Goal: Obtain resource: Download file/media

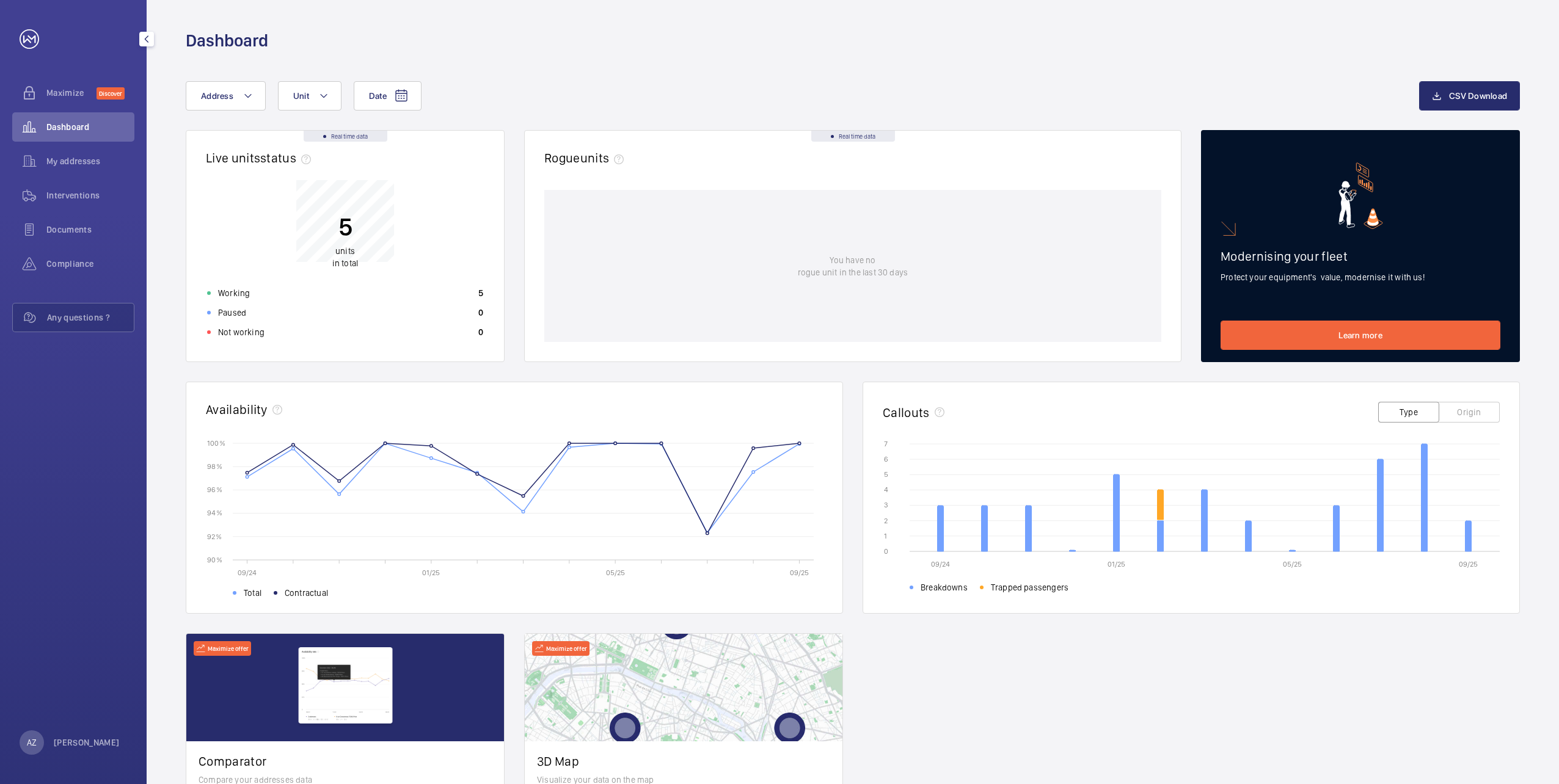
click at [65, 201] on span "Interventions" at bounding box center [90, 195] width 88 height 12
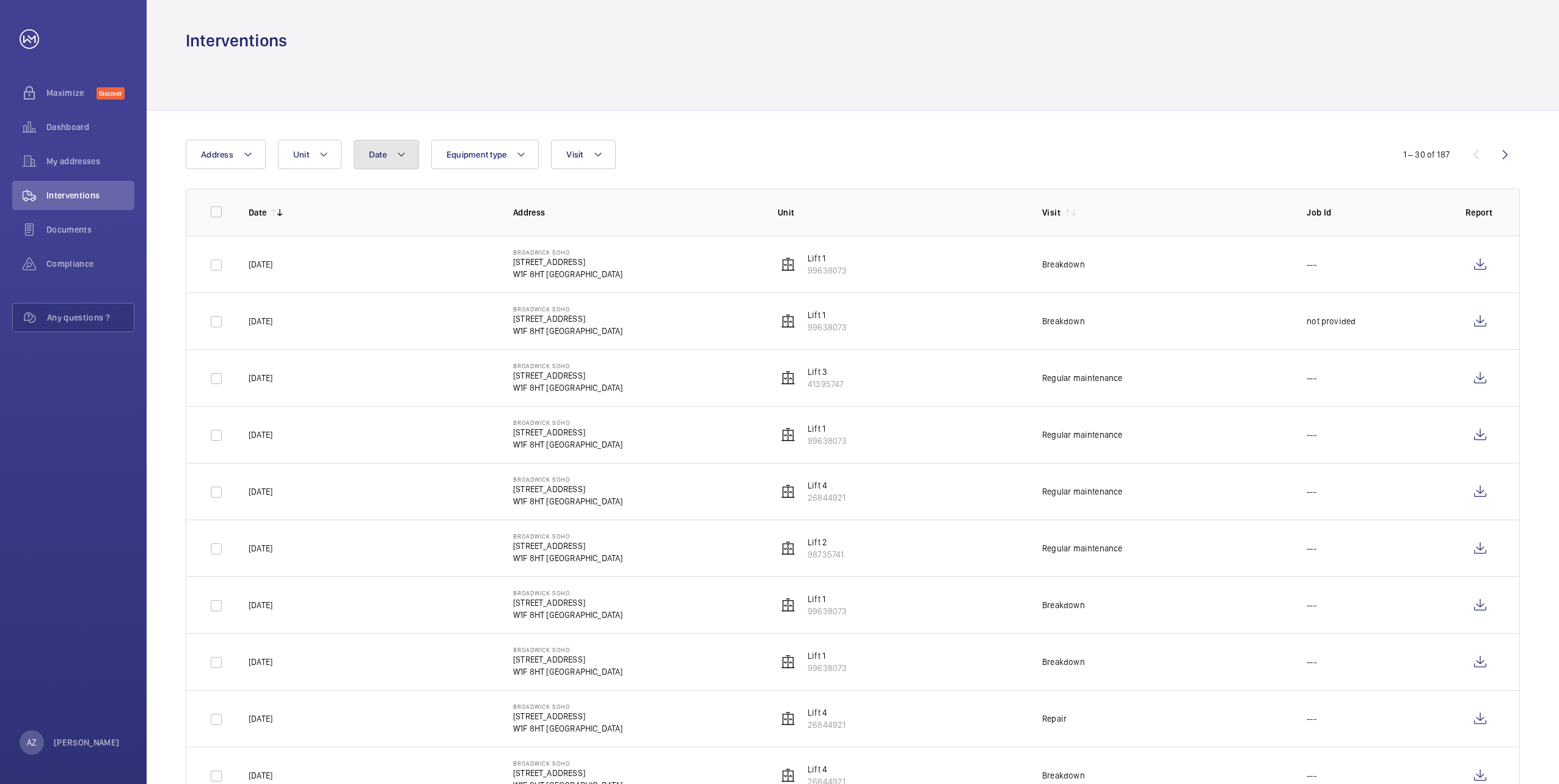
click at [383, 165] on button "Date" at bounding box center [386, 154] width 65 height 29
click at [391, 209] on input "text" at bounding box center [409, 206] width 86 height 31
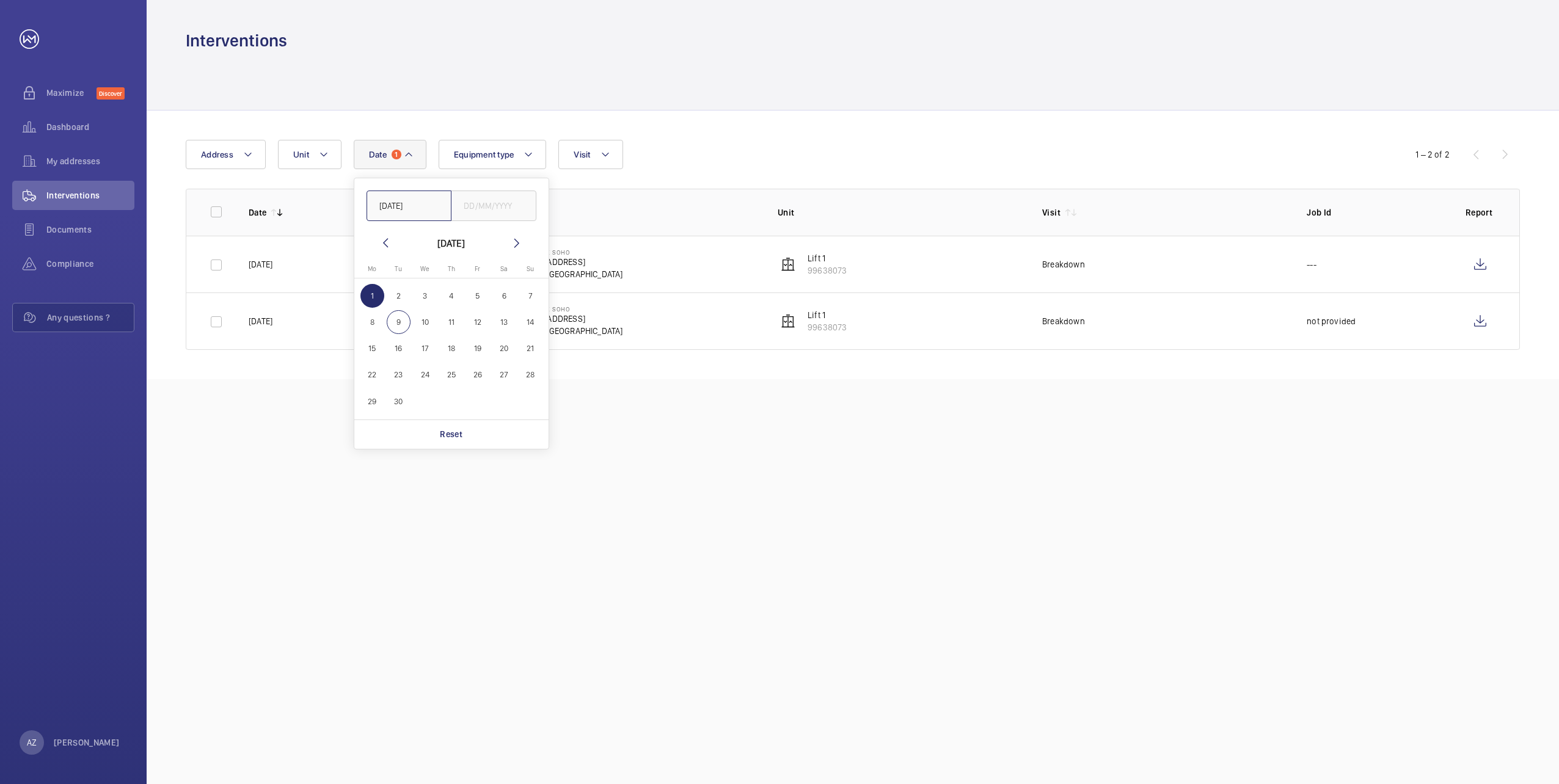
drag, startPoint x: 418, startPoint y: 208, endPoint x: 434, endPoint y: 211, distance: 16.3
click at [434, 211] on input "[DATE]" at bounding box center [409, 206] width 86 height 31
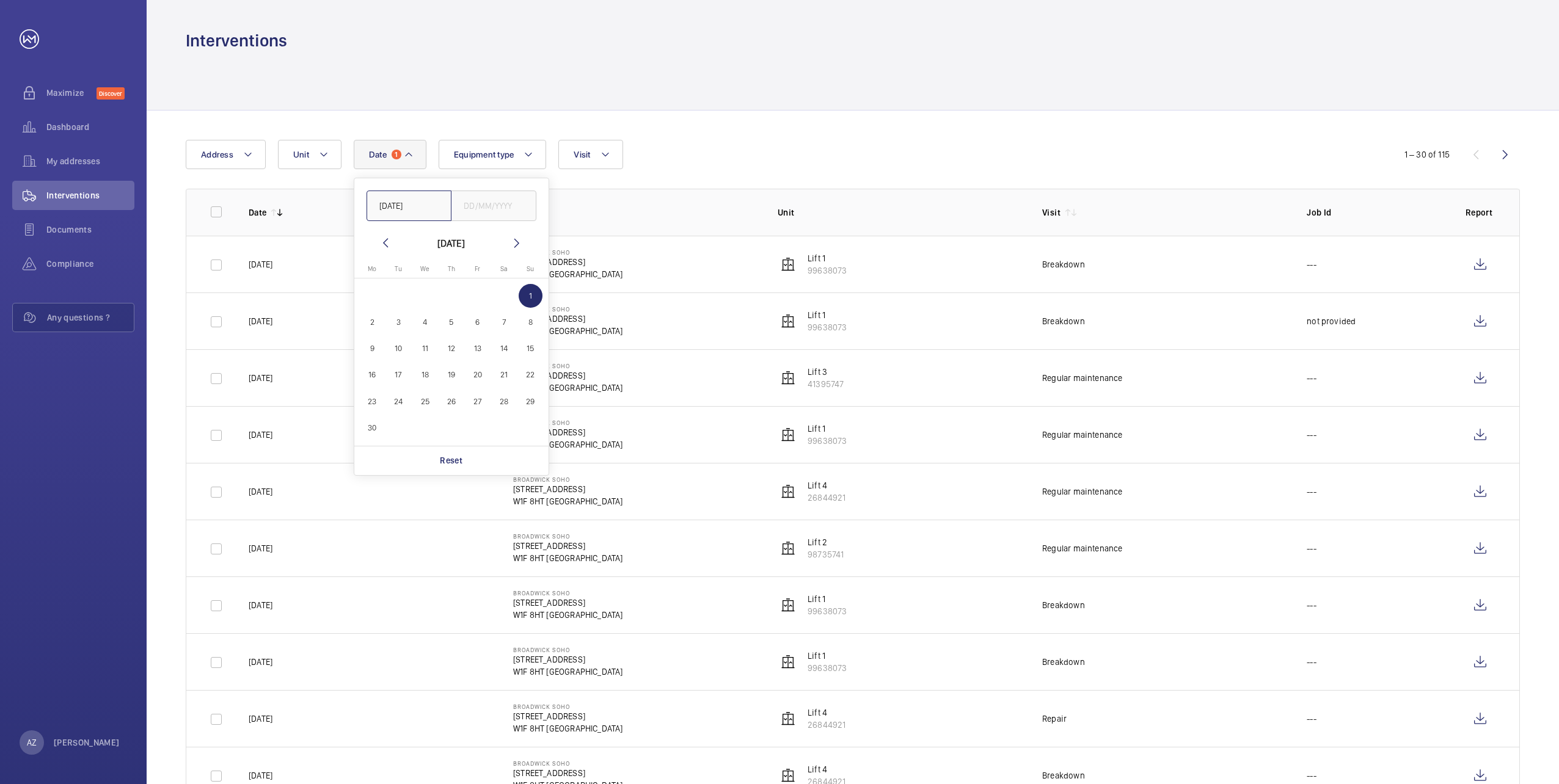
type input "[DATE]"
click at [472, 209] on input "text" at bounding box center [494, 206] width 86 height 31
type input "[DATE]"
click at [609, 213] on p "Address" at bounding box center [636, 212] width 245 height 12
click at [576, 162] on button "Visit" at bounding box center [590, 154] width 64 height 29
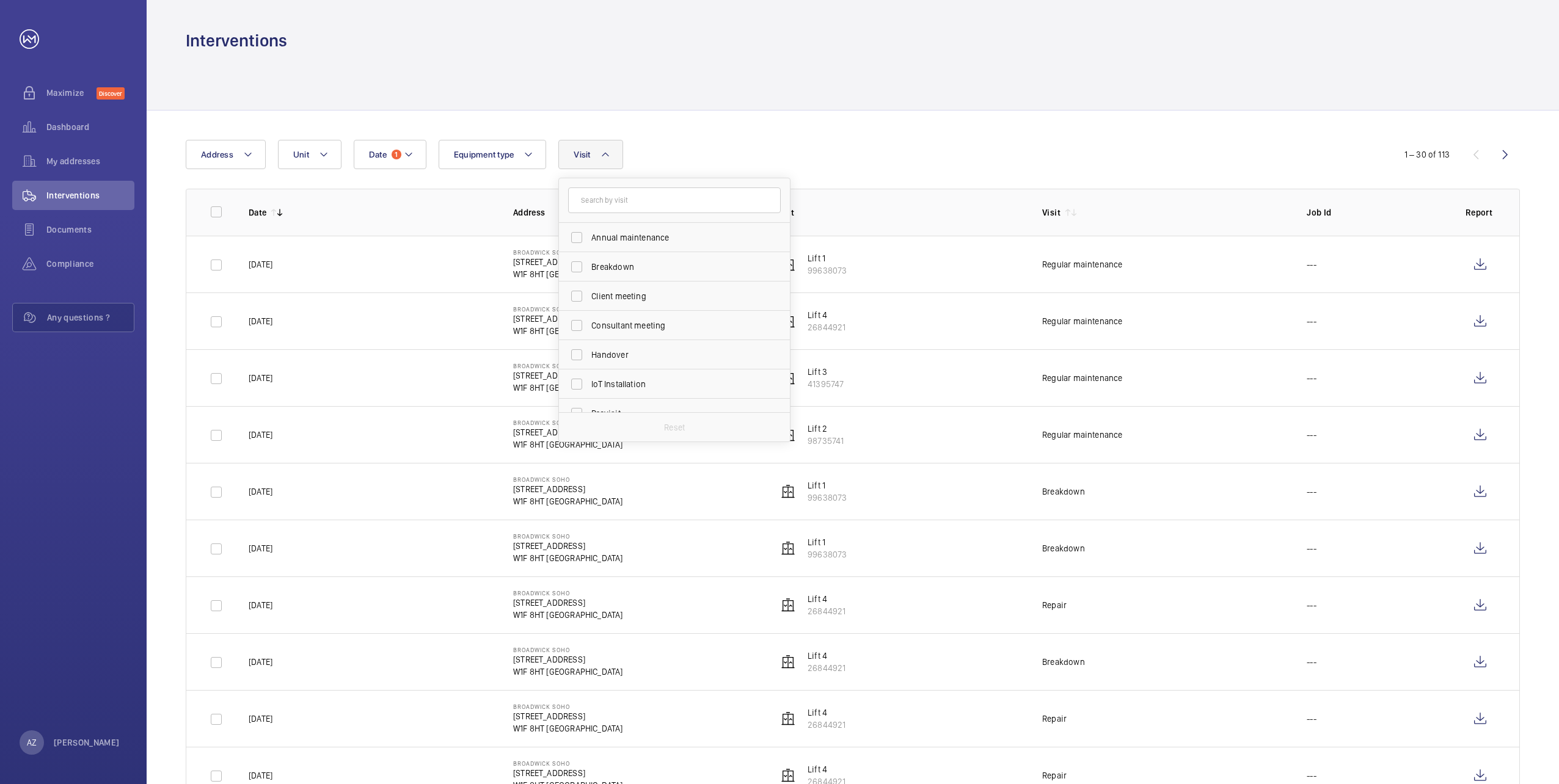
click at [904, 160] on div "Date 1 Address Unit Equipment type Visit Annual maintenance Breakdown Client me…" at bounding box center [780, 154] width 1188 height 29
click at [589, 167] on button "Visit" at bounding box center [590, 154] width 64 height 29
drag, startPoint x: 578, startPoint y: 268, endPoint x: 578, endPoint y: 291, distance: 23.0
click at [578, 268] on label "Breakdown" at bounding box center [665, 267] width 212 height 29
click at [578, 268] on input "Breakdown" at bounding box center [576, 267] width 24 height 24
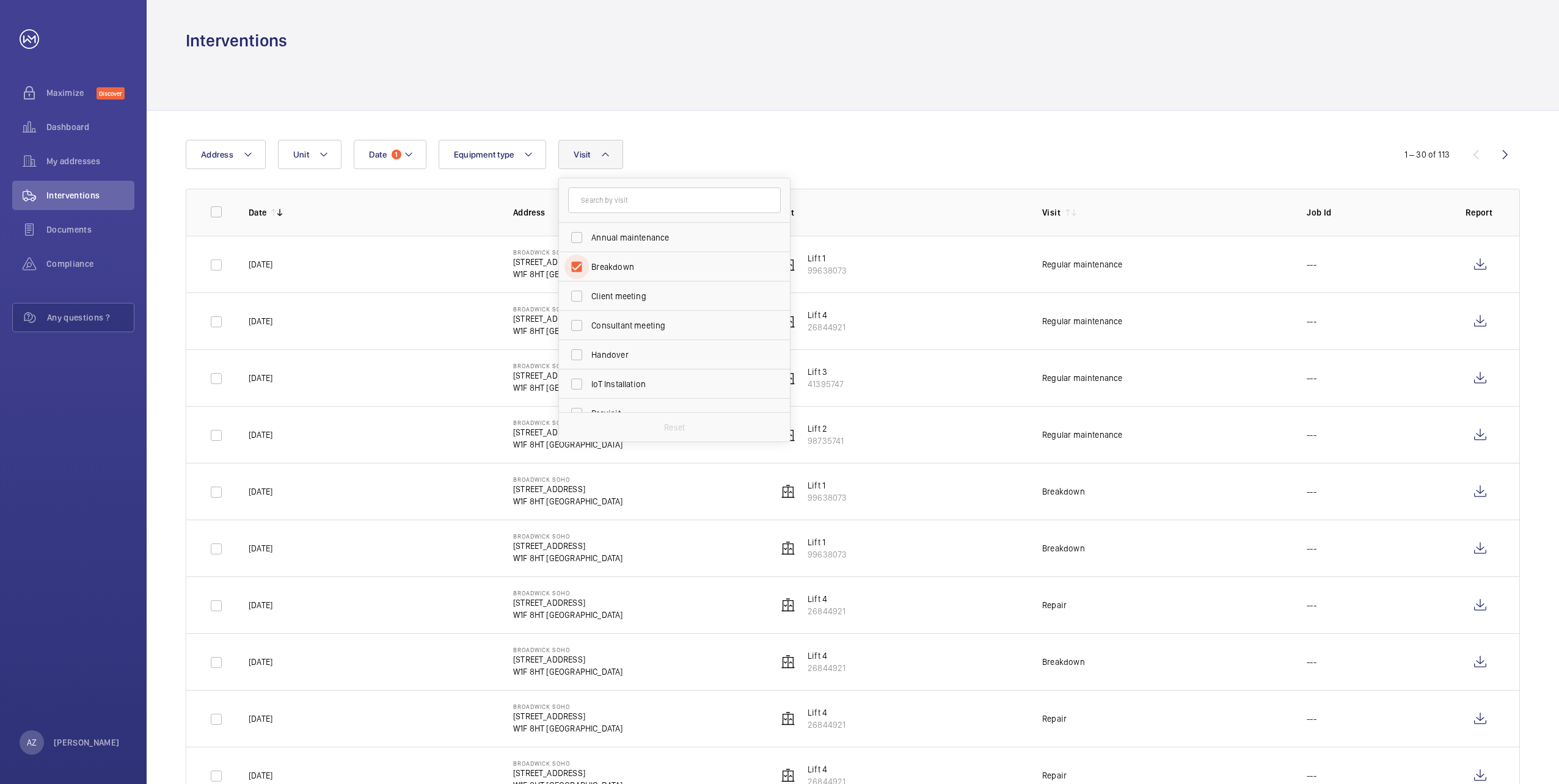
checkbox input "true"
click at [578, 382] on label "Repair" at bounding box center [665, 379] width 212 height 29
click at [578, 382] on input "Repair" at bounding box center [576, 379] width 24 height 24
checkbox input "true"
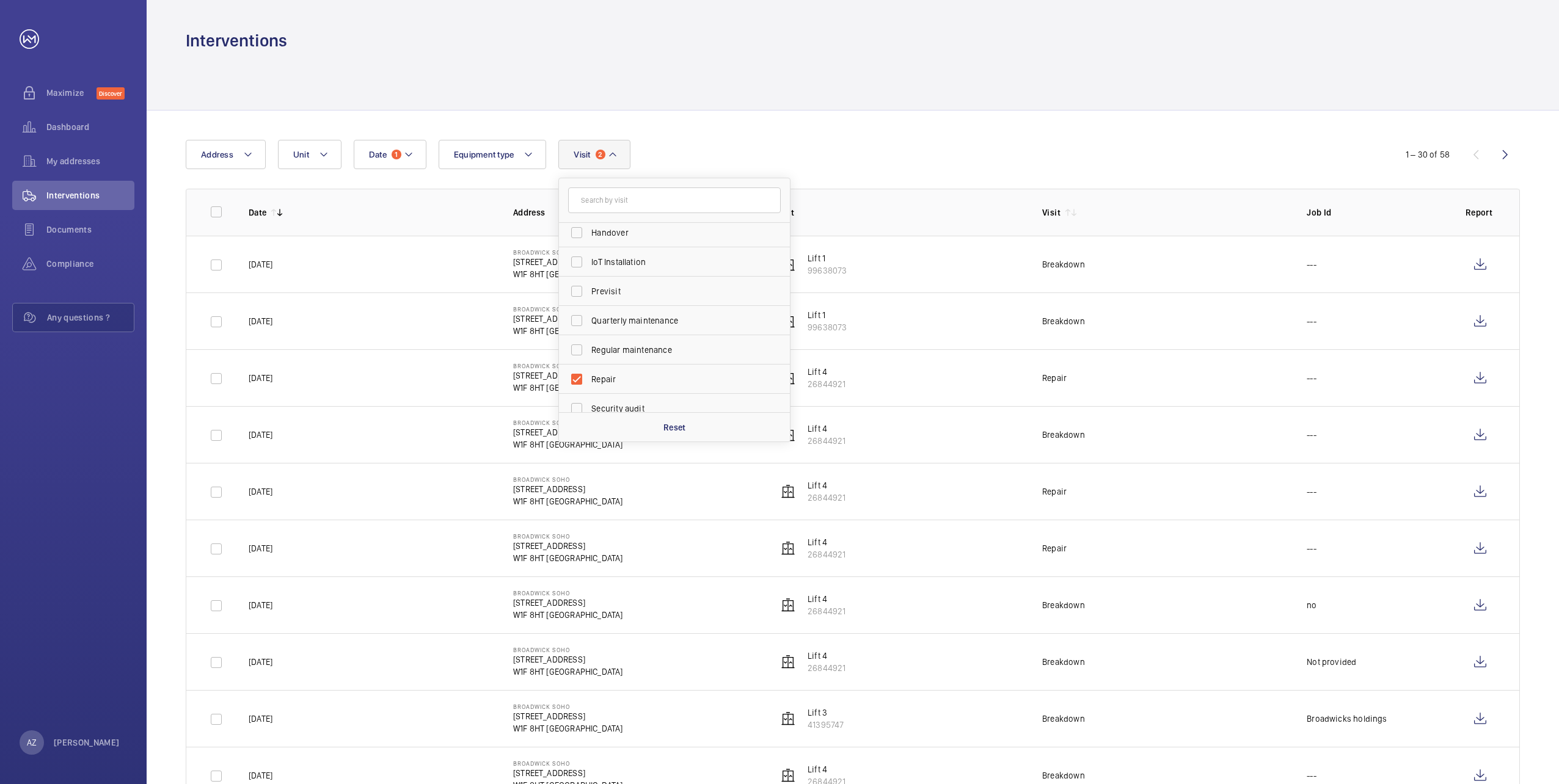
click at [703, 147] on div "Date 1 Address Unit Equipment type Visit 2 Annual maintenance Breakdown Client …" at bounding box center [780, 154] width 1188 height 29
click at [1503, 154] on wm-front-icon-button at bounding box center [1505, 154] width 29 height 29
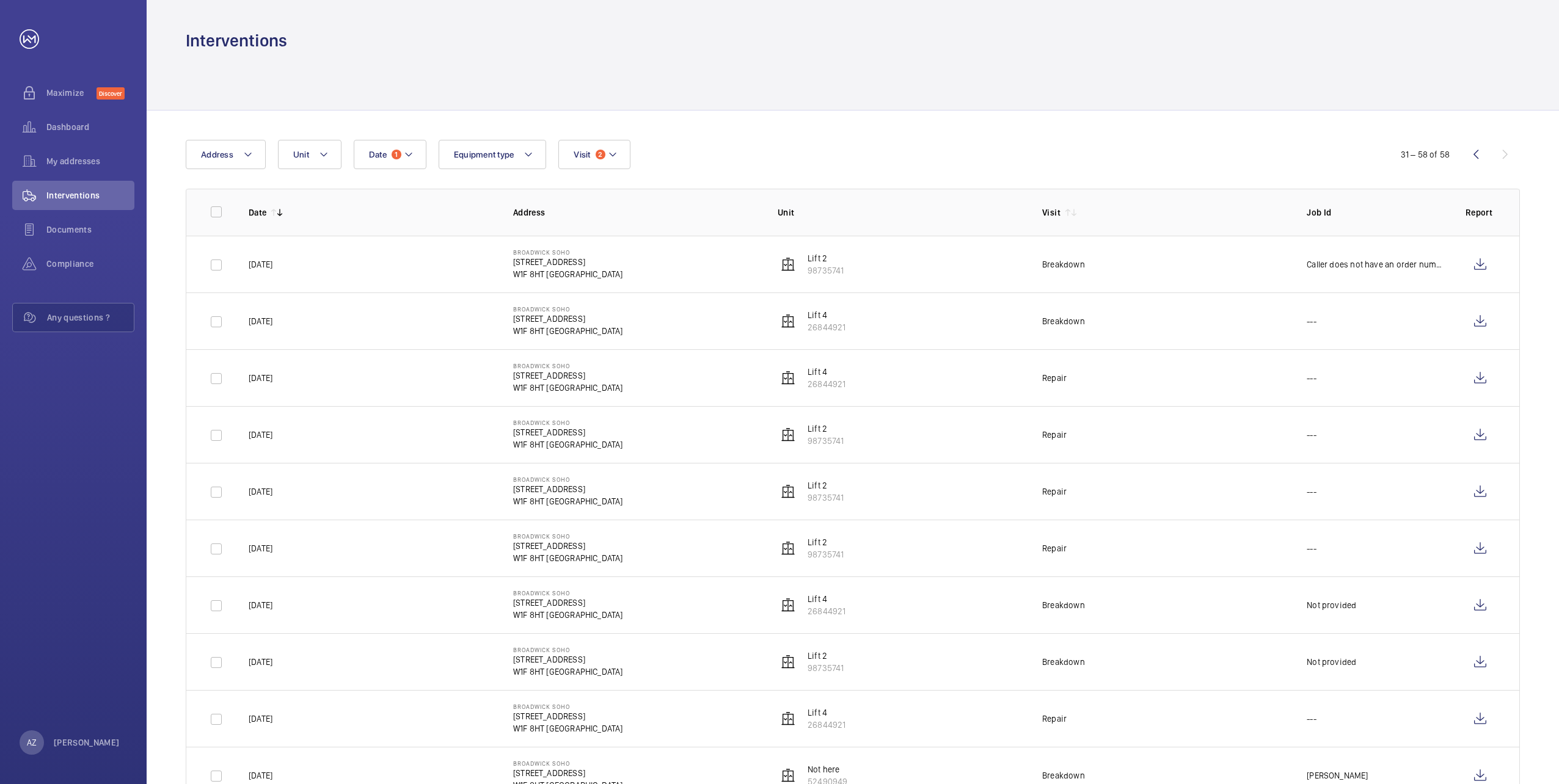
click at [1477, 161] on wm-front-icon-button at bounding box center [1476, 154] width 29 height 29
click at [1505, 160] on wm-front-icon-button at bounding box center [1505, 154] width 29 height 29
click at [495, 158] on span "Equipment type" at bounding box center [483, 154] width 61 height 10
click at [313, 164] on button "Unit" at bounding box center [309, 154] width 64 height 29
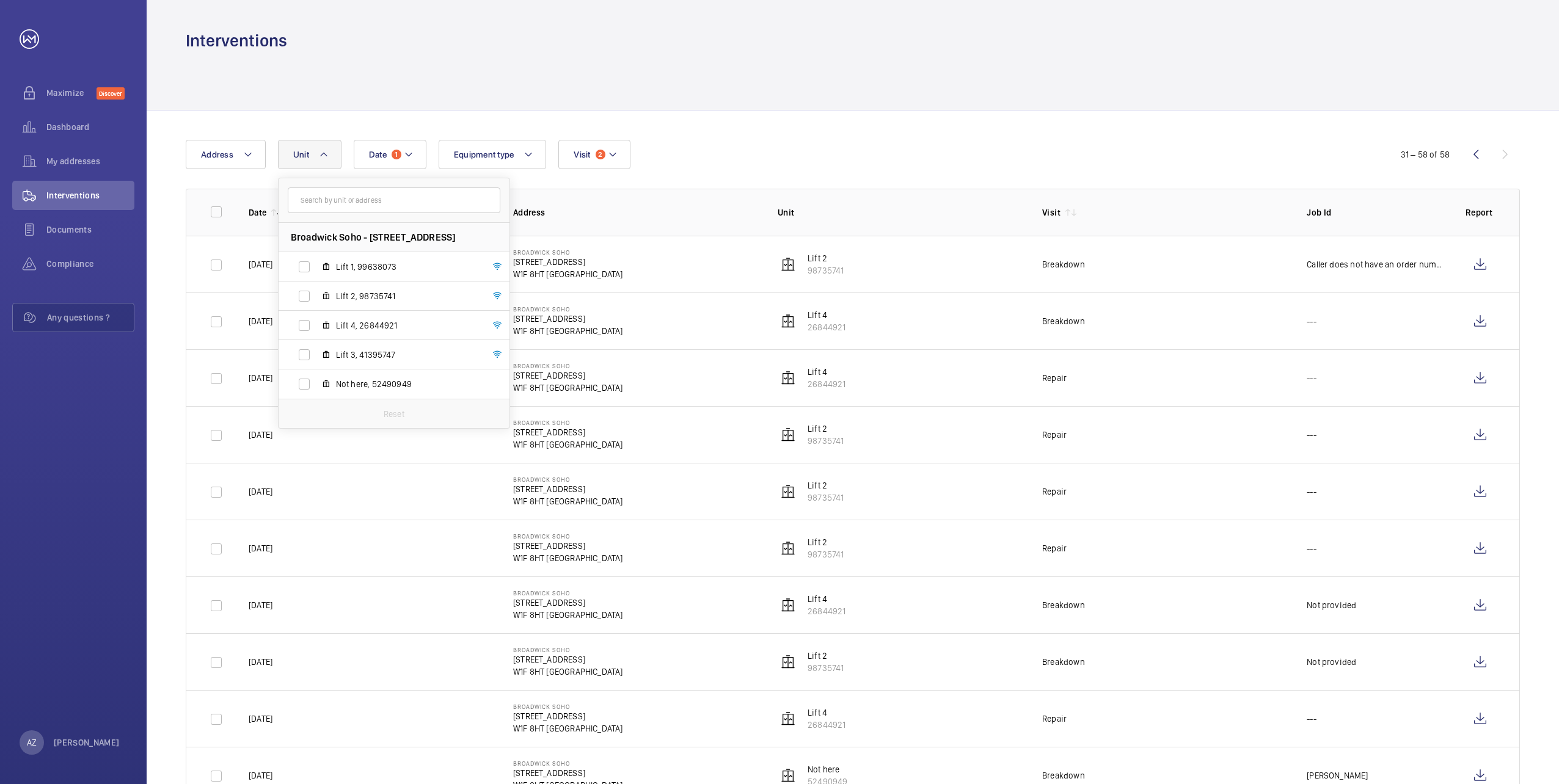
click at [311, 162] on button "Unit" at bounding box center [309, 154] width 64 height 29
click at [1473, 154] on wm-front-icon-button at bounding box center [1476, 154] width 29 height 29
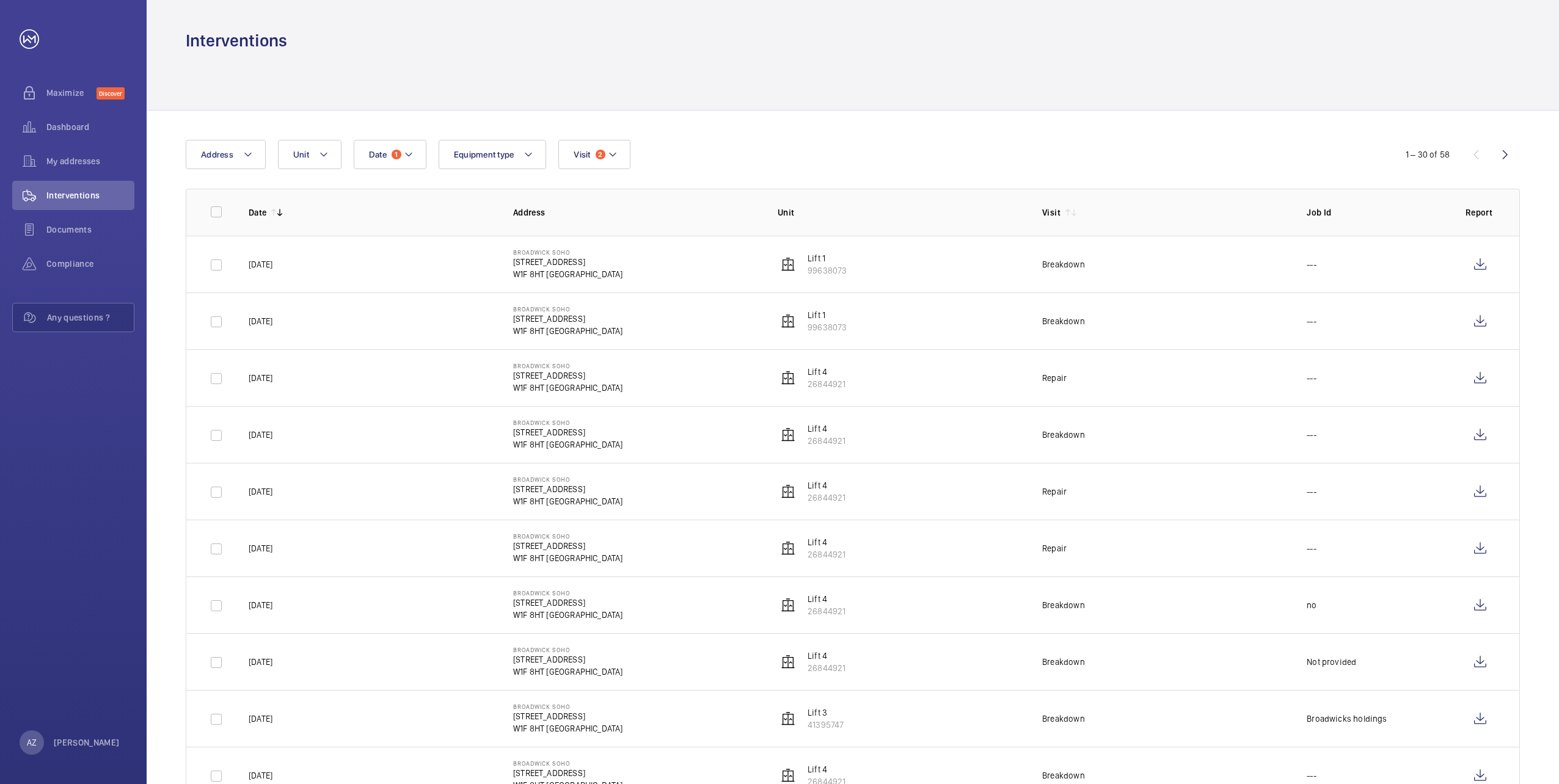
click at [1507, 157] on wm-front-icon-button at bounding box center [1505, 154] width 29 height 29
click at [1473, 149] on wm-front-icon-button at bounding box center [1476, 154] width 29 height 29
click at [1503, 148] on wm-front-icon-button at bounding box center [1505, 154] width 29 height 29
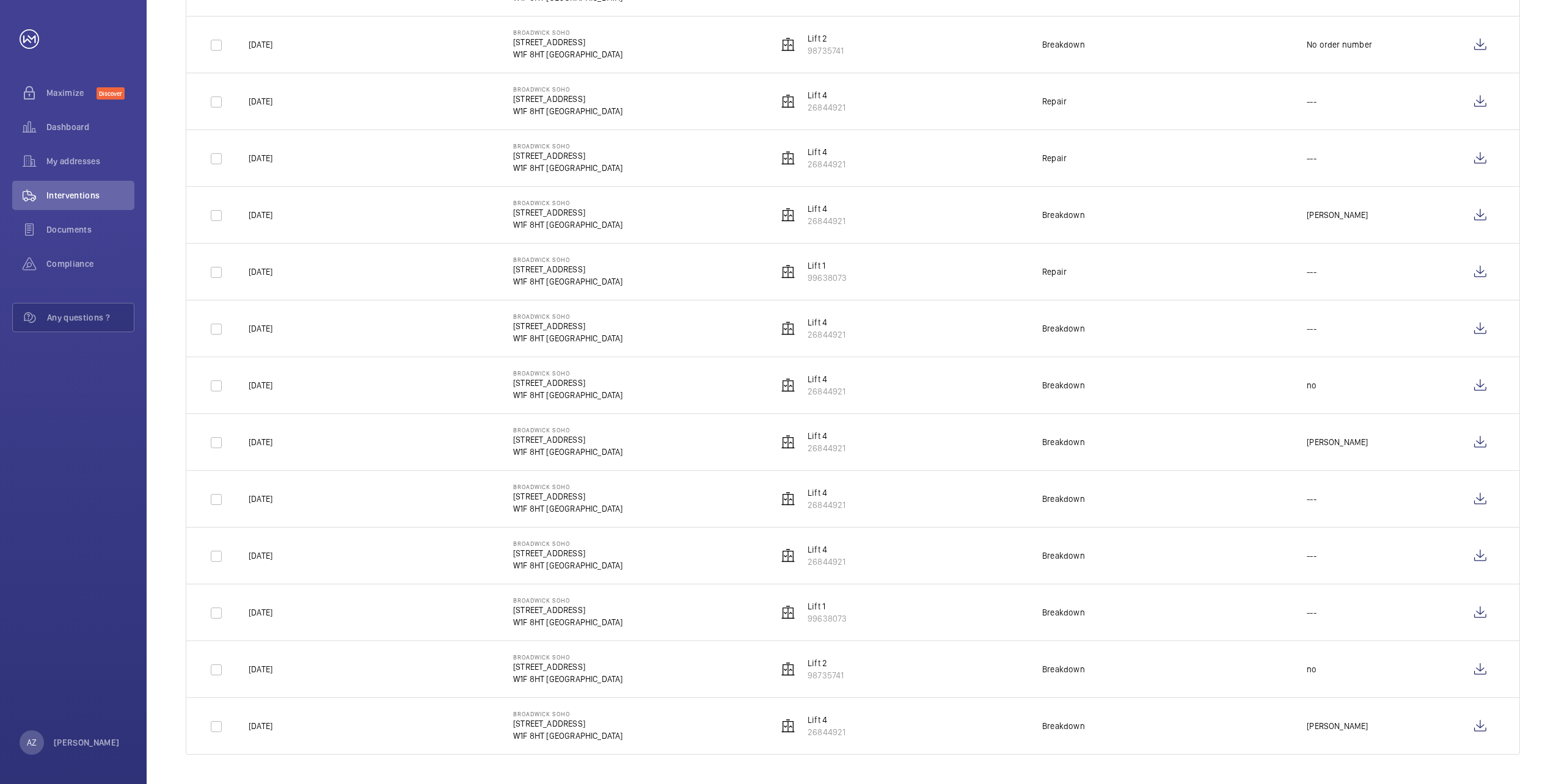
scroll to position [1072, 0]
click at [1483, 727] on wm-front-icon-button at bounding box center [1480, 726] width 29 height 29
click at [1479, 666] on wm-front-icon-button at bounding box center [1480, 669] width 29 height 29
click at [1488, 610] on wm-front-icon-button at bounding box center [1480, 612] width 29 height 29
click at [1478, 555] on wm-front-icon-button at bounding box center [1480, 556] width 29 height 29
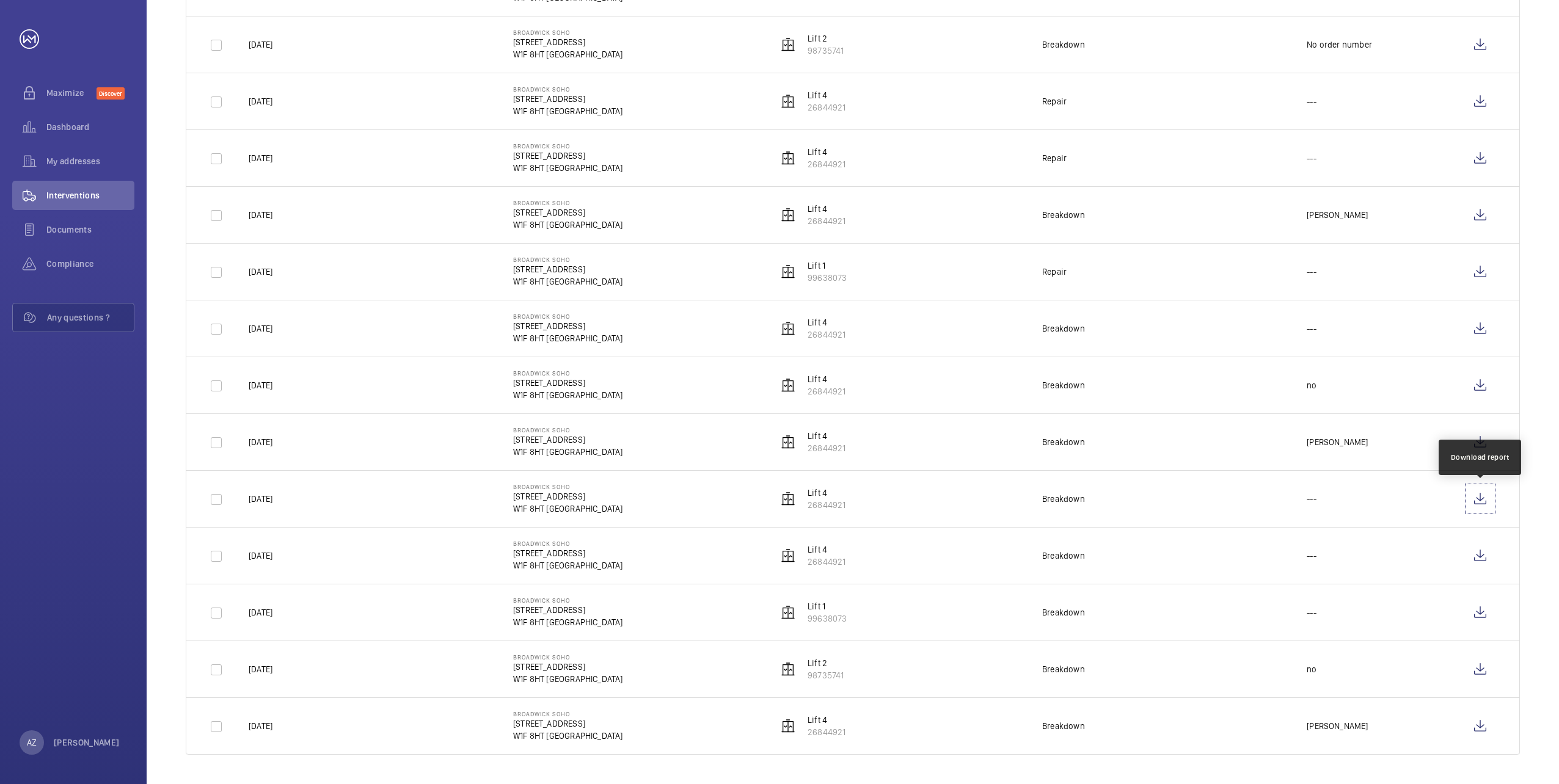
click at [1477, 496] on wm-front-icon-button at bounding box center [1480, 498] width 29 height 29
click at [1483, 446] on wm-front-icon-button at bounding box center [1480, 442] width 29 height 29
click at [1485, 389] on wm-front-icon-button at bounding box center [1480, 386] width 29 height 29
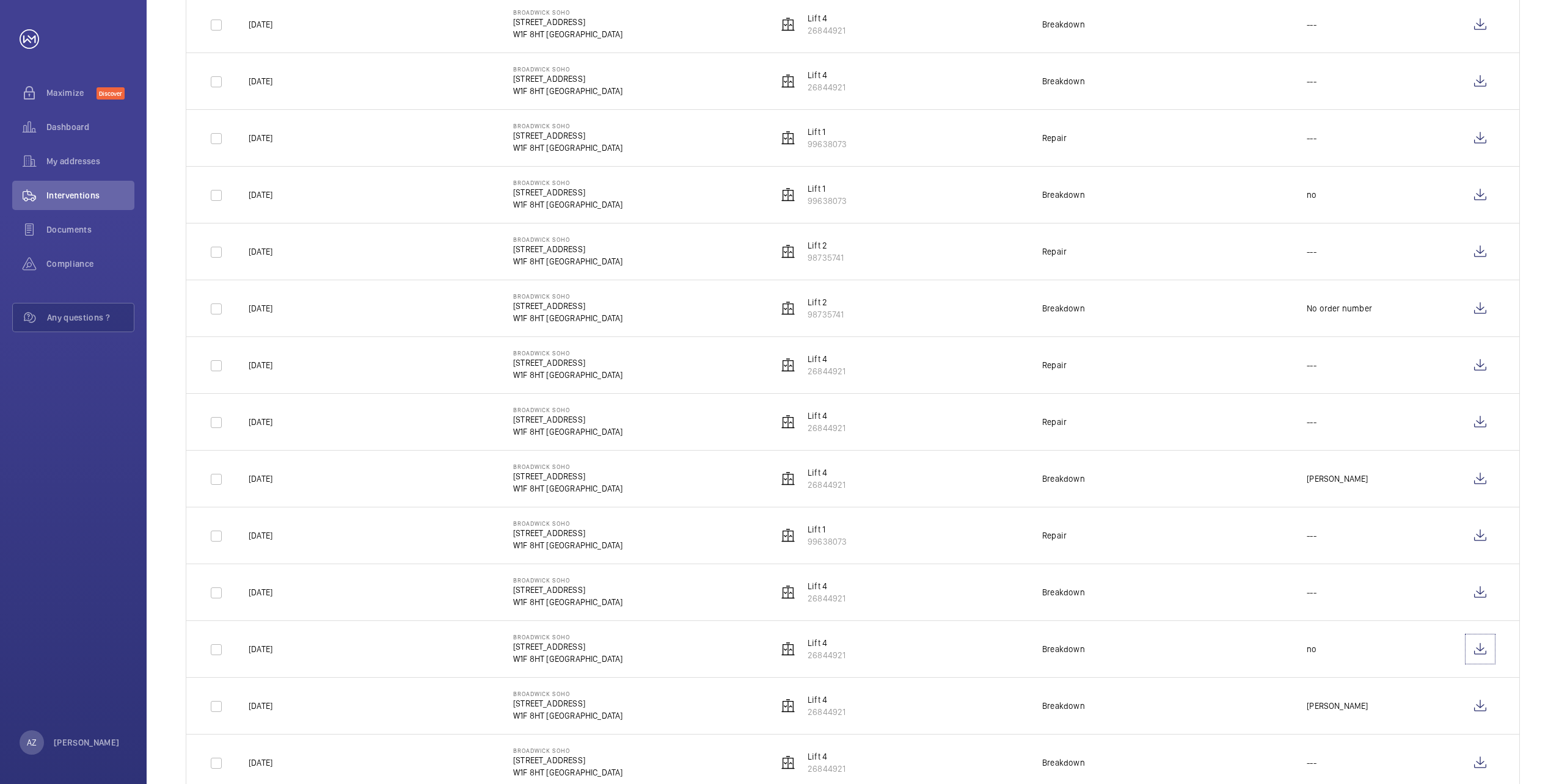
scroll to position [1038, 0]
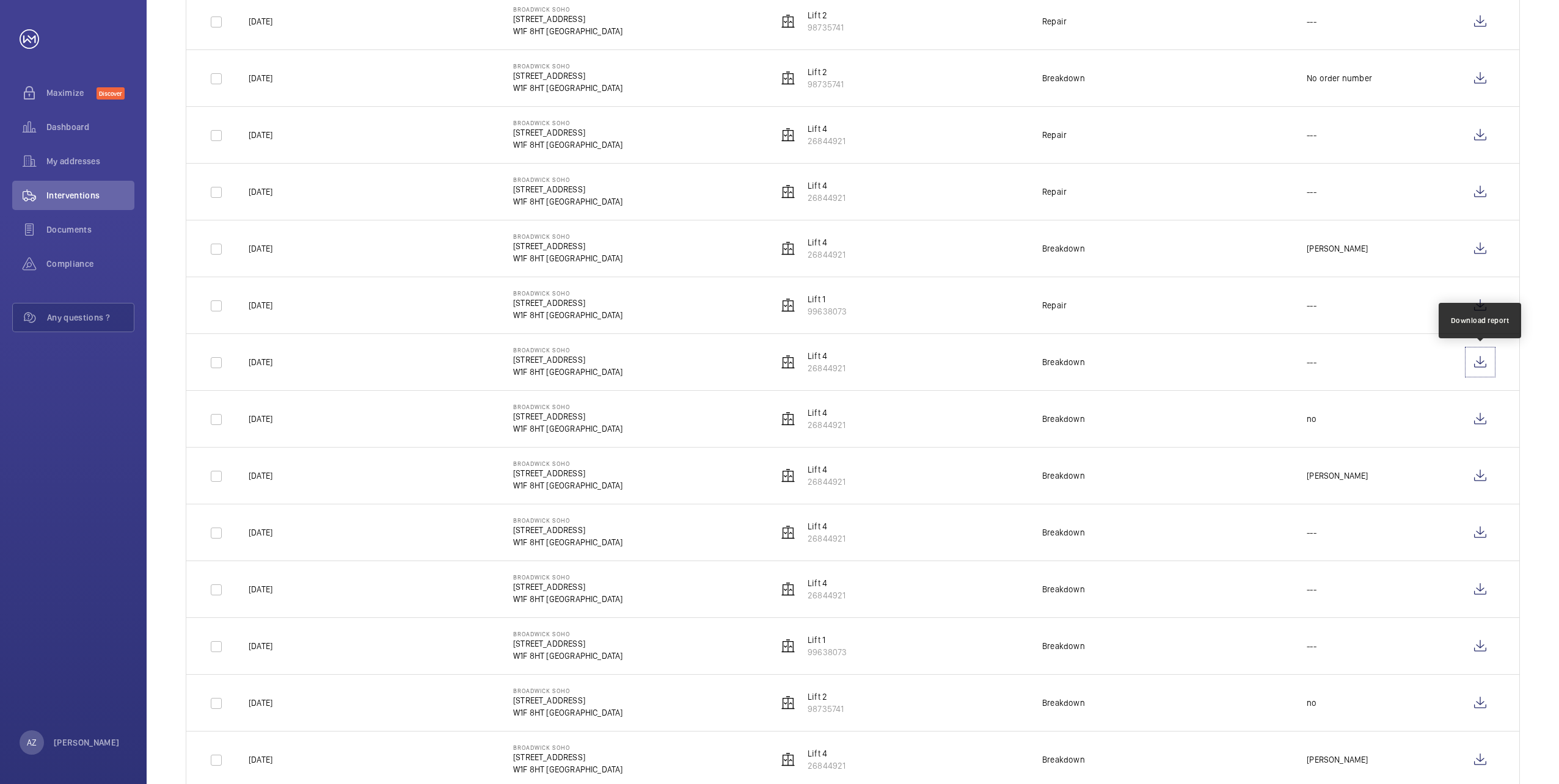
click at [1477, 358] on wm-front-icon-button at bounding box center [1480, 362] width 29 height 29
click at [1484, 307] on wm-front-icon-button at bounding box center [1480, 305] width 29 height 29
click at [1480, 245] on wm-front-icon-button at bounding box center [1480, 248] width 29 height 29
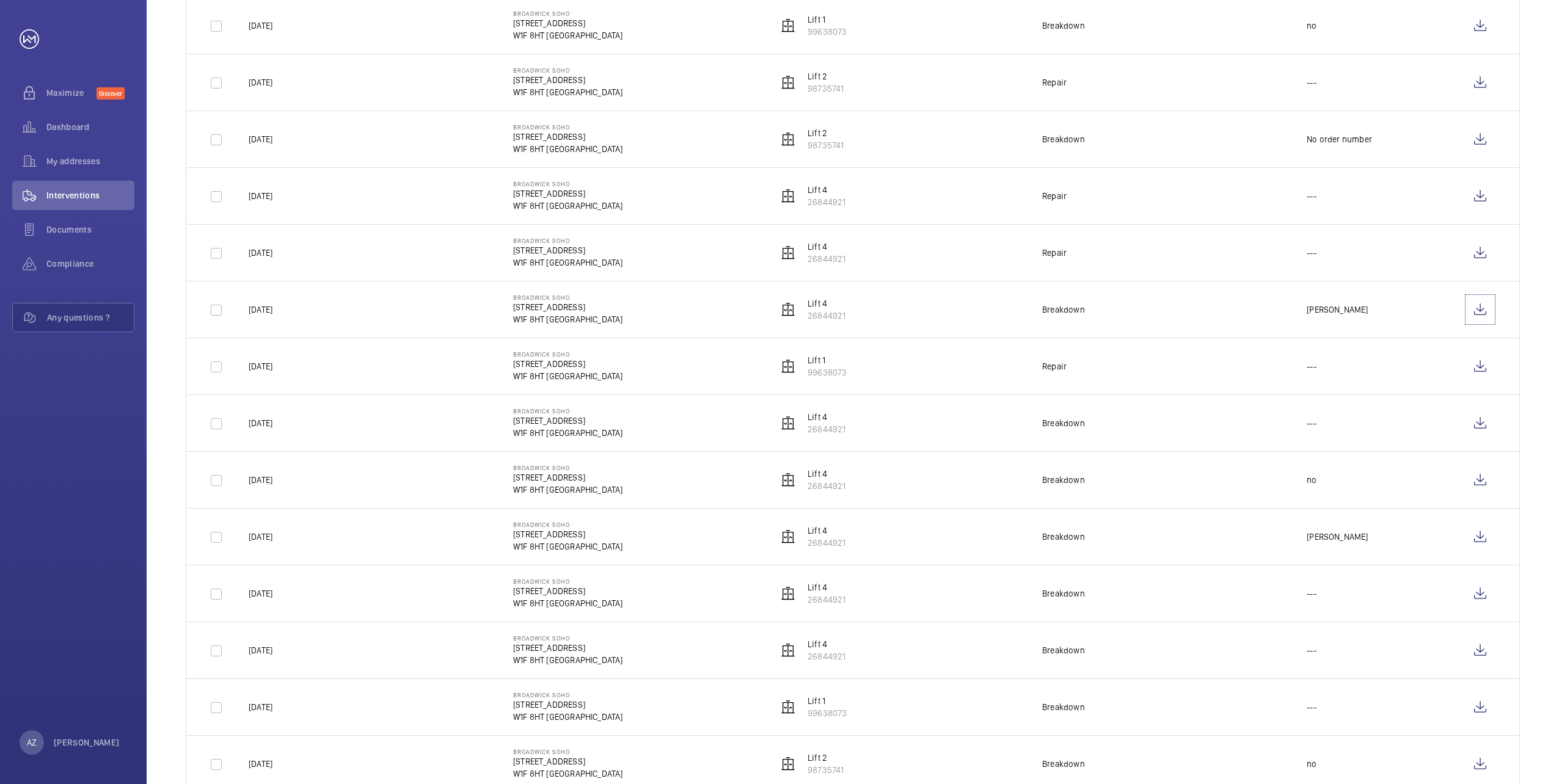
scroll to position [916, 0]
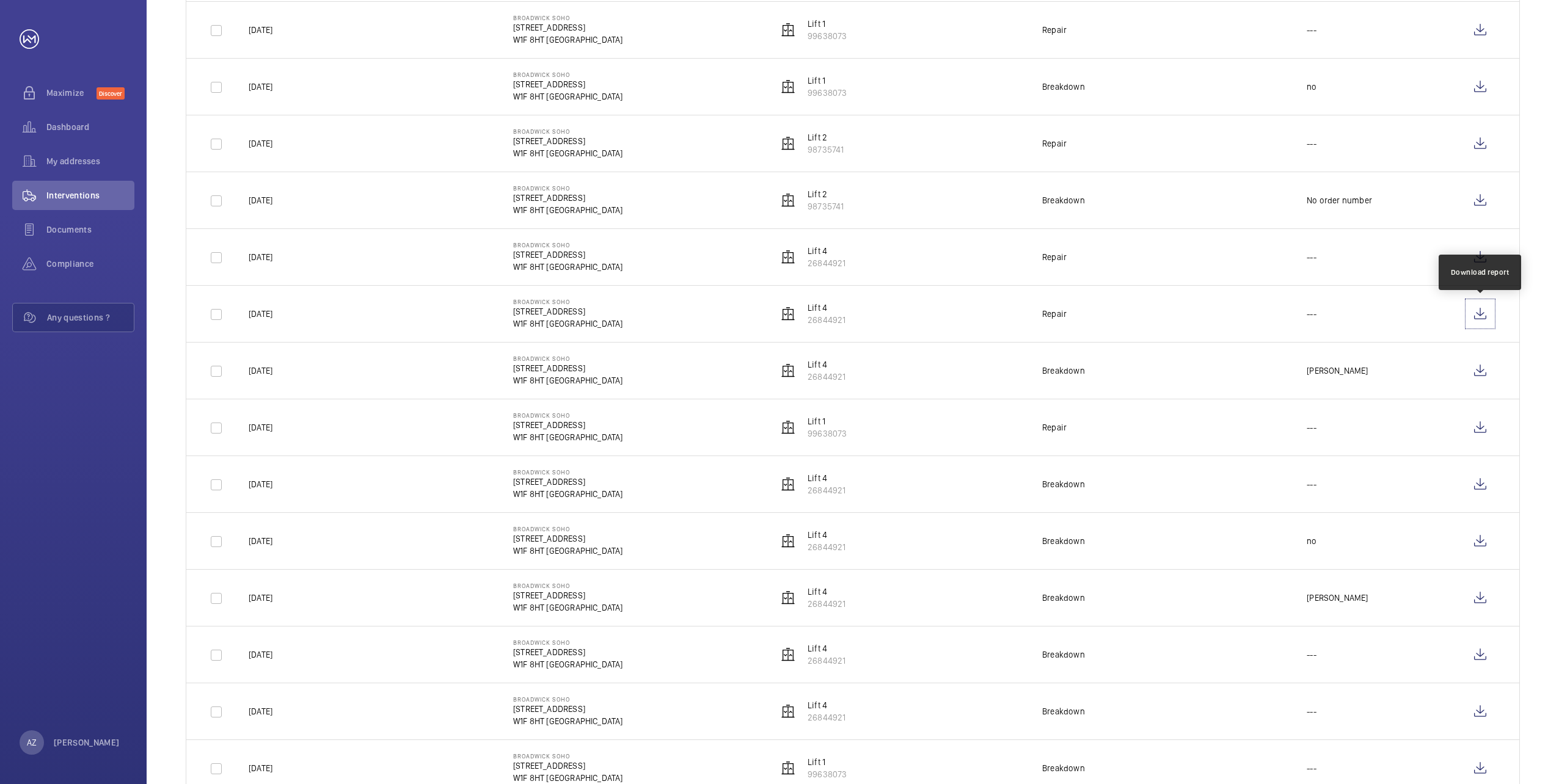
click at [1480, 317] on wm-front-icon-button at bounding box center [1480, 314] width 29 height 29
click at [1483, 252] on wm-front-icon-button at bounding box center [1480, 257] width 29 height 29
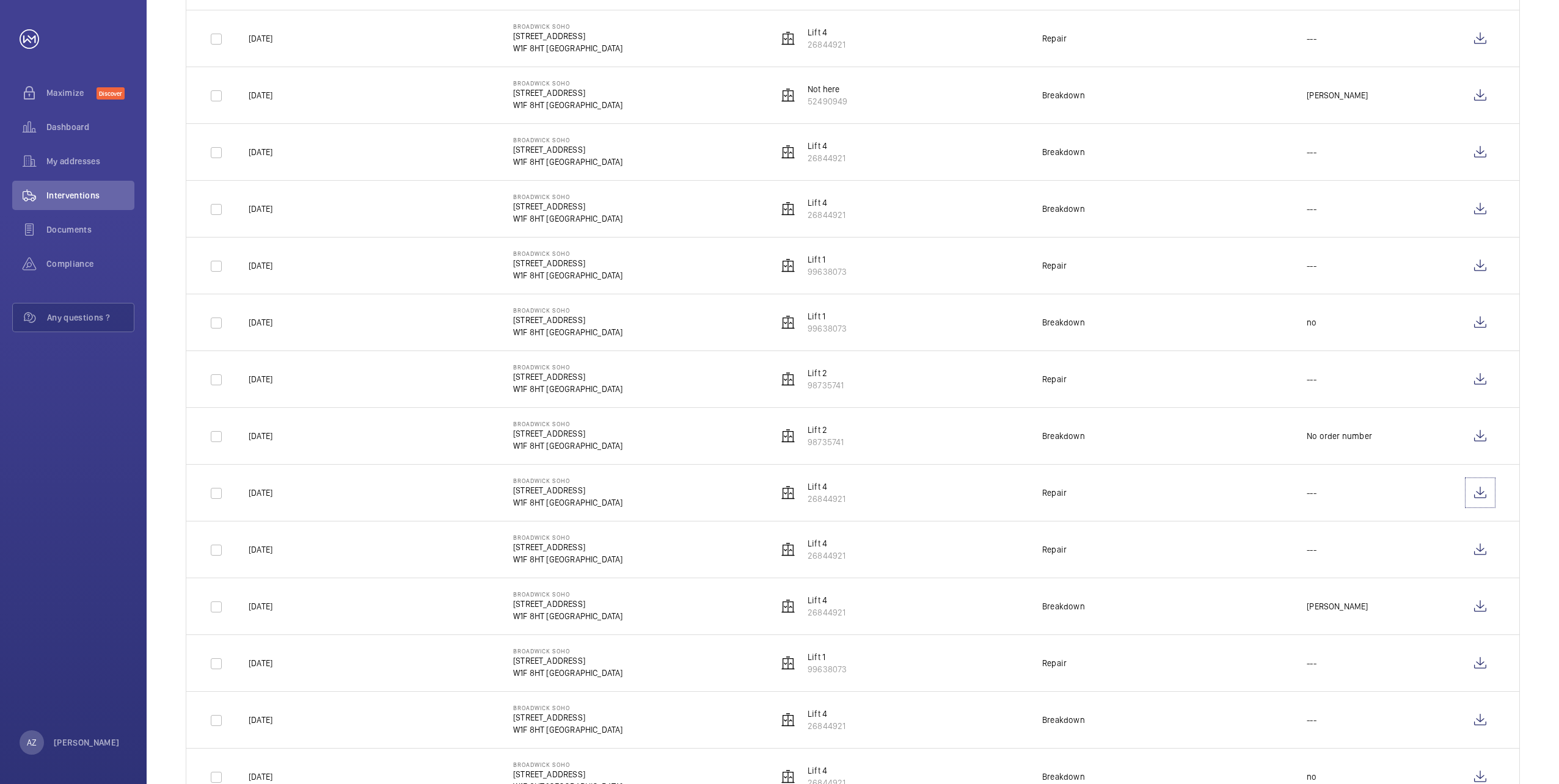
scroll to position [611, 0]
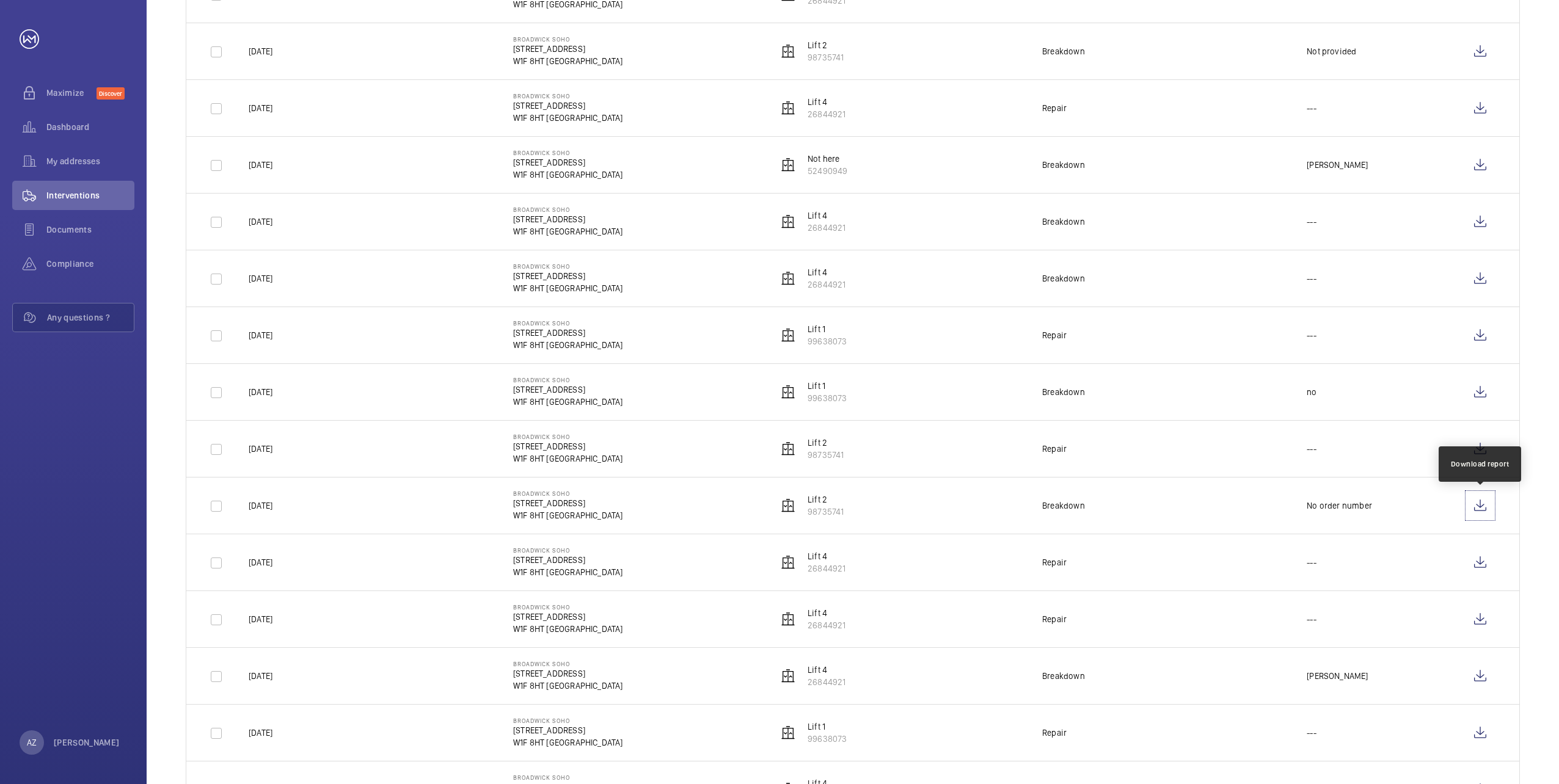
click at [1476, 509] on wm-front-icon-button at bounding box center [1480, 506] width 29 height 29
click at [1482, 452] on wm-front-icon-button at bounding box center [1480, 448] width 29 height 29
click at [1473, 394] on wm-front-icon-button at bounding box center [1480, 392] width 29 height 29
click at [1474, 332] on wm-front-icon-button at bounding box center [1480, 335] width 29 height 29
click at [1469, 276] on wm-front-icon-button at bounding box center [1480, 278] width 29 height 29
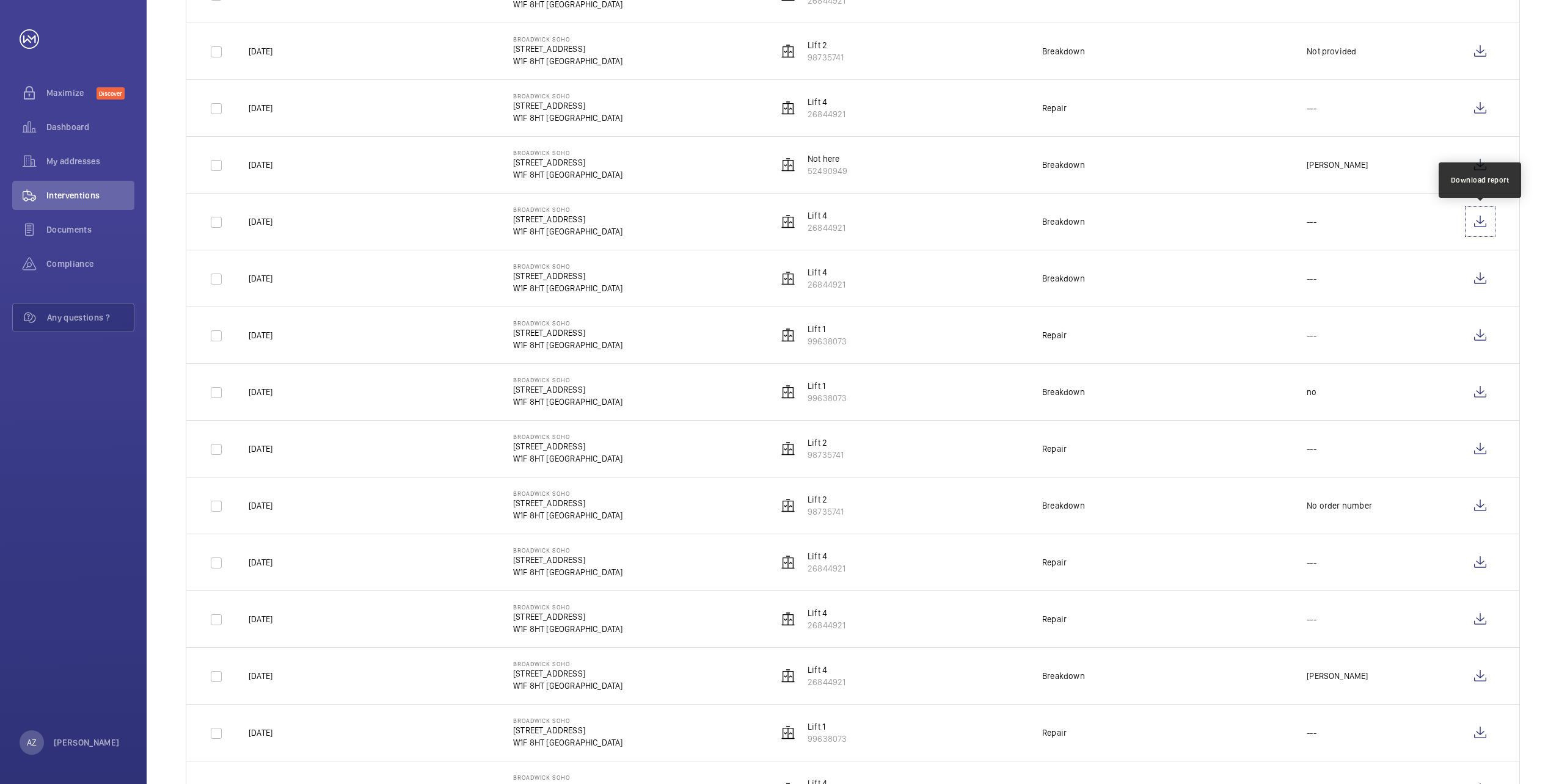
click at [1484, 225] on wm-front-icon-button at bounding box center [1480, 222] width 29 height 29
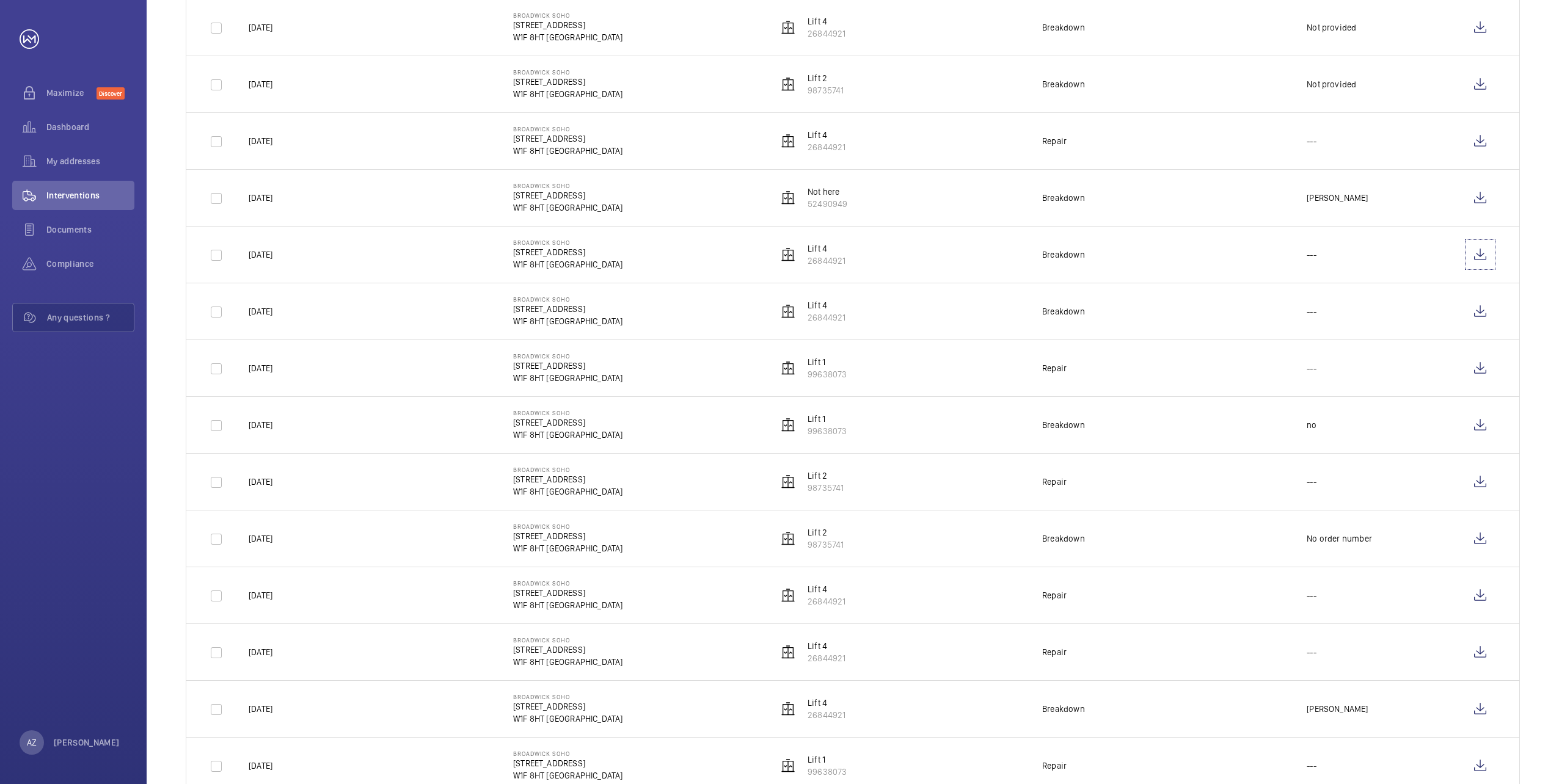
scroll to position [549, 0]
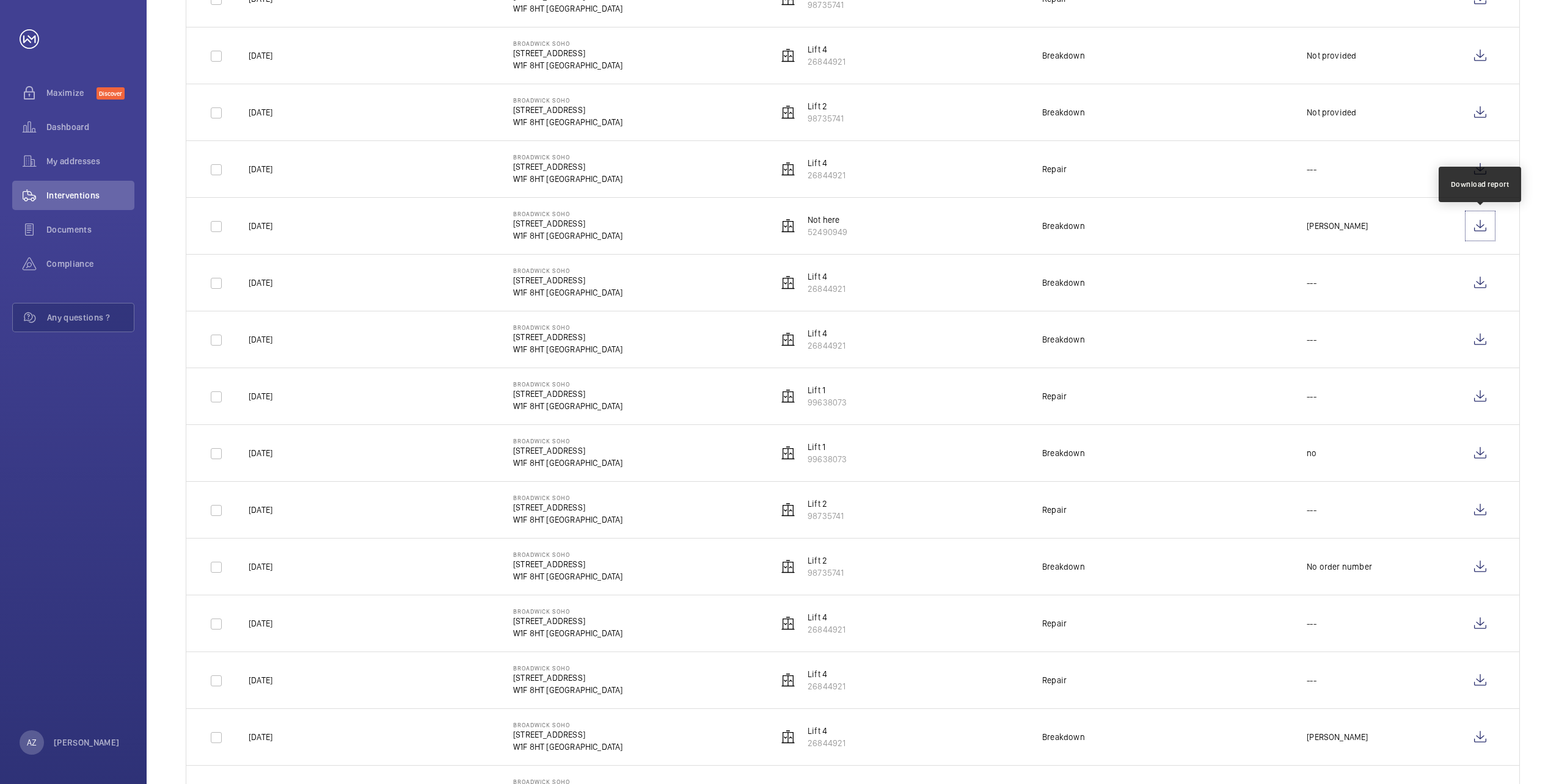
click at [1485, 223] on wm-front-icon-button at bounding box center [1480, 226] width 29 height 29
click at [1479, 173] on wm-front-icon-button at bounding box center [1480, 169] width 29 height 29
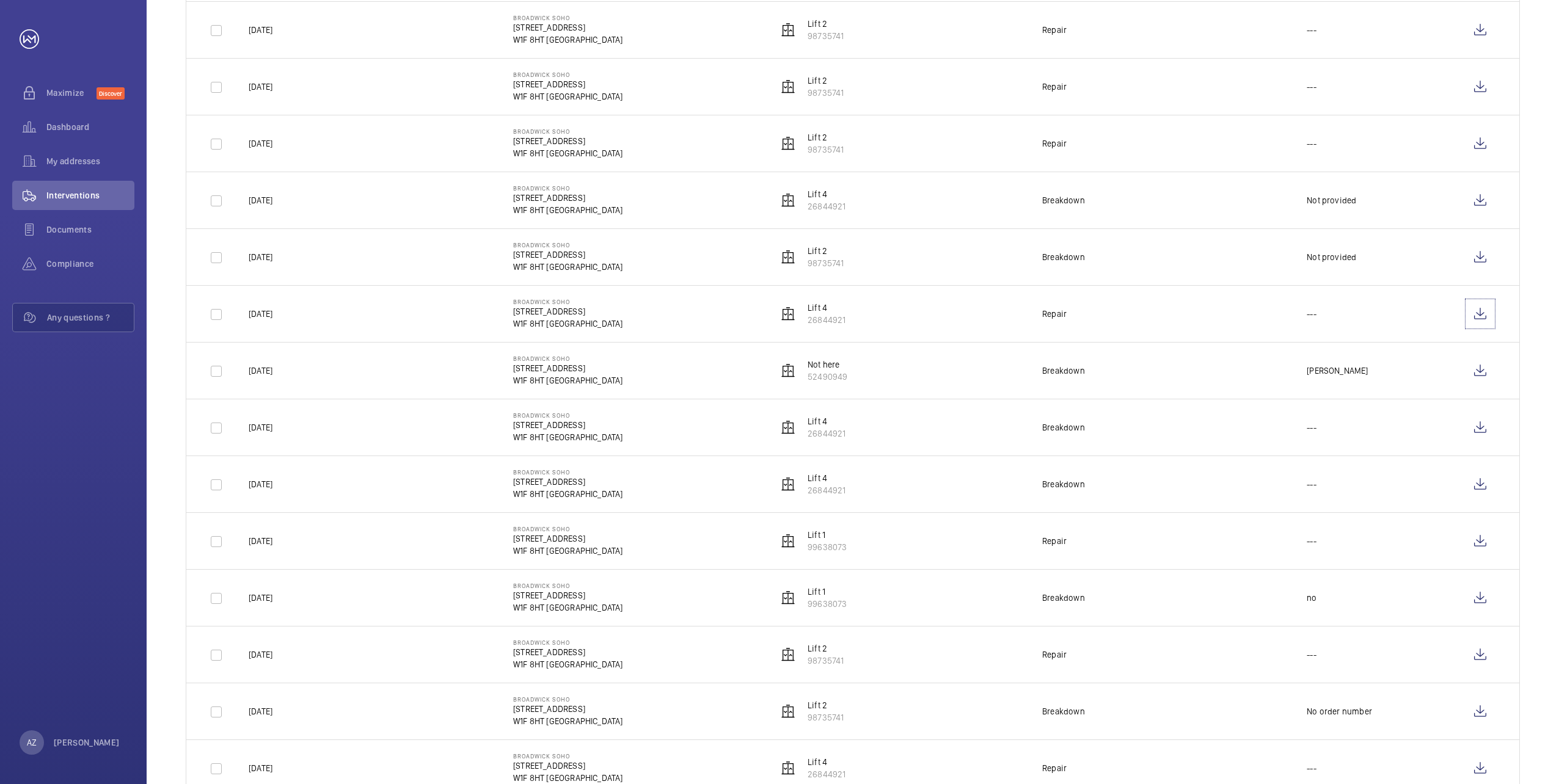
scroll to position [366, 0]
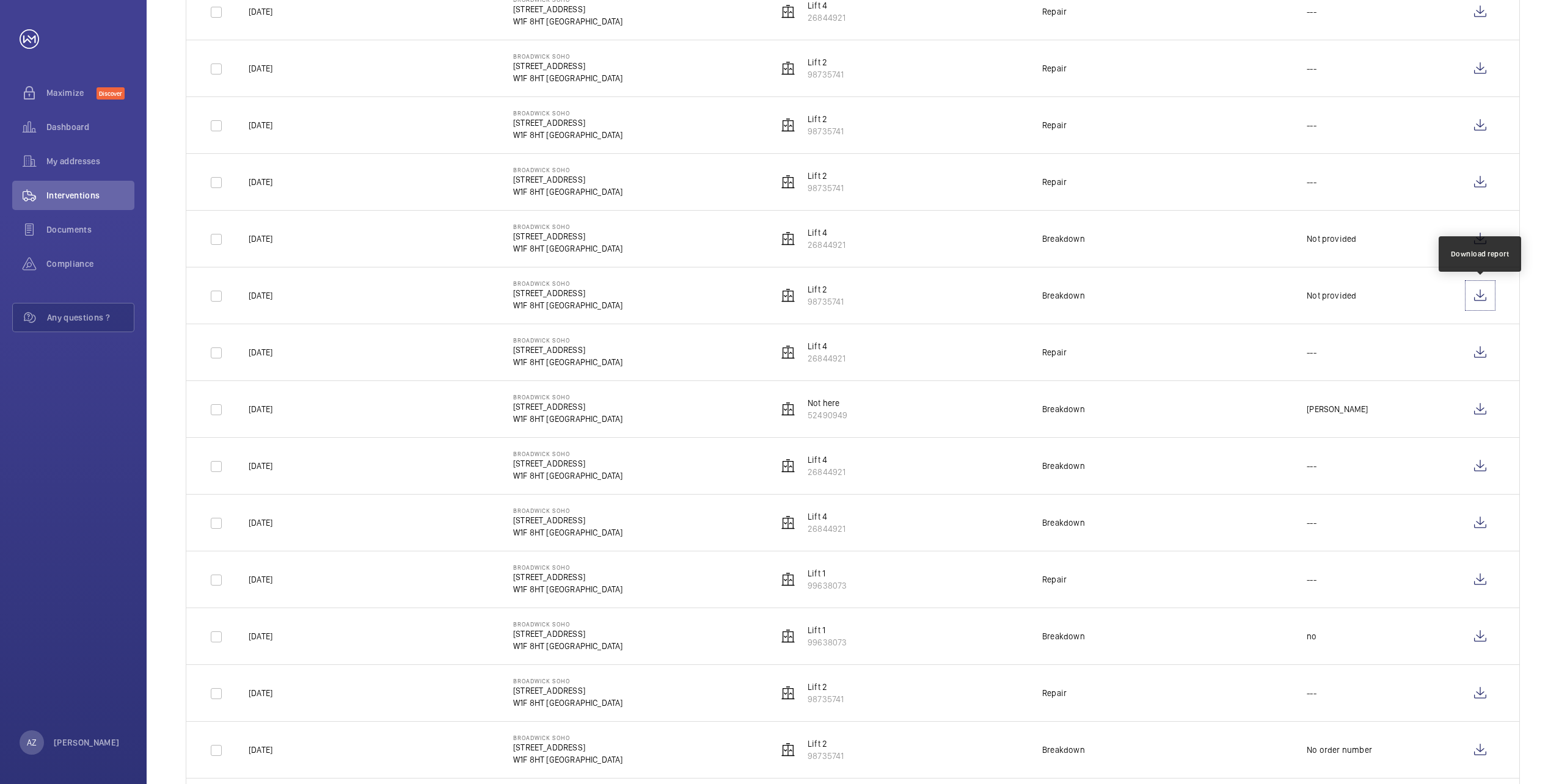
click at [1483, 300] on wm-front-icon-button at bounding box center [1480, 295] width 29 height 29
click at [1476, 235] on wm-front-icon-button at bounding box center [1480, 239] width 29 height 29
click at [1480, 184] on wm-front-icon-button at bounding box center [1480, 181] width 29 height 29
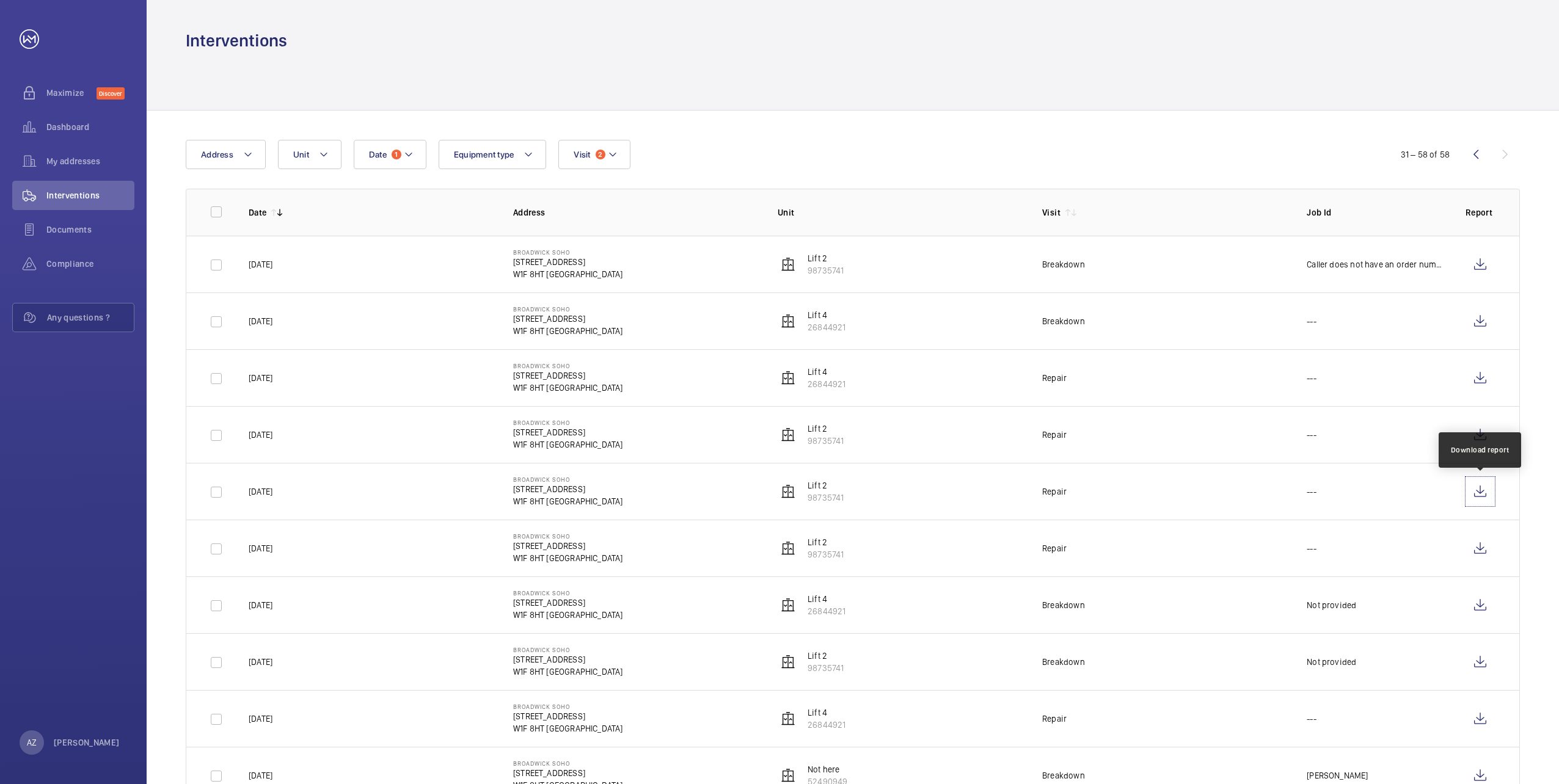
click at [1482, 494] on wm-front-icon-button at bounding box center [1480, 491] width 29 height 29
click at [1482, 433] on wm-front-icon-button at bounding box center [1480, 435] width 29 height 29
click at [1481, 382] on wm-front-icon-button at bounding box center [1480, 377] width 29 height 29
click at [1481, 324] on wm-front-icon-button at bounding box center [1480, 321] width 29 height 29
click at [1477, 270] on wm-front-icon-button at bounding box center [1480, 265] width 29 height 29
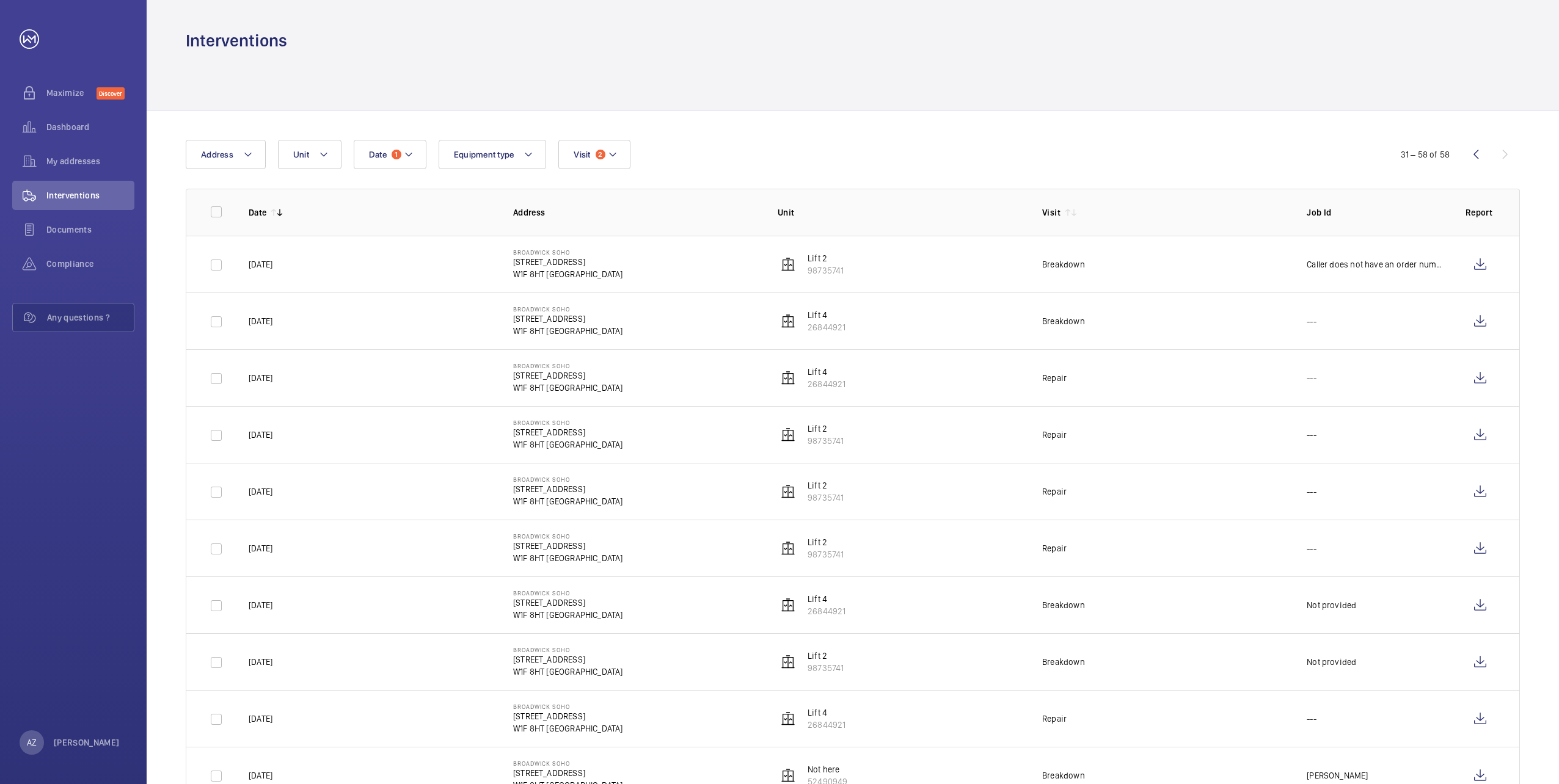
click at [1477, 150] on wm-front-icon-button at bounding box center [1476, 154] width 29 height 29
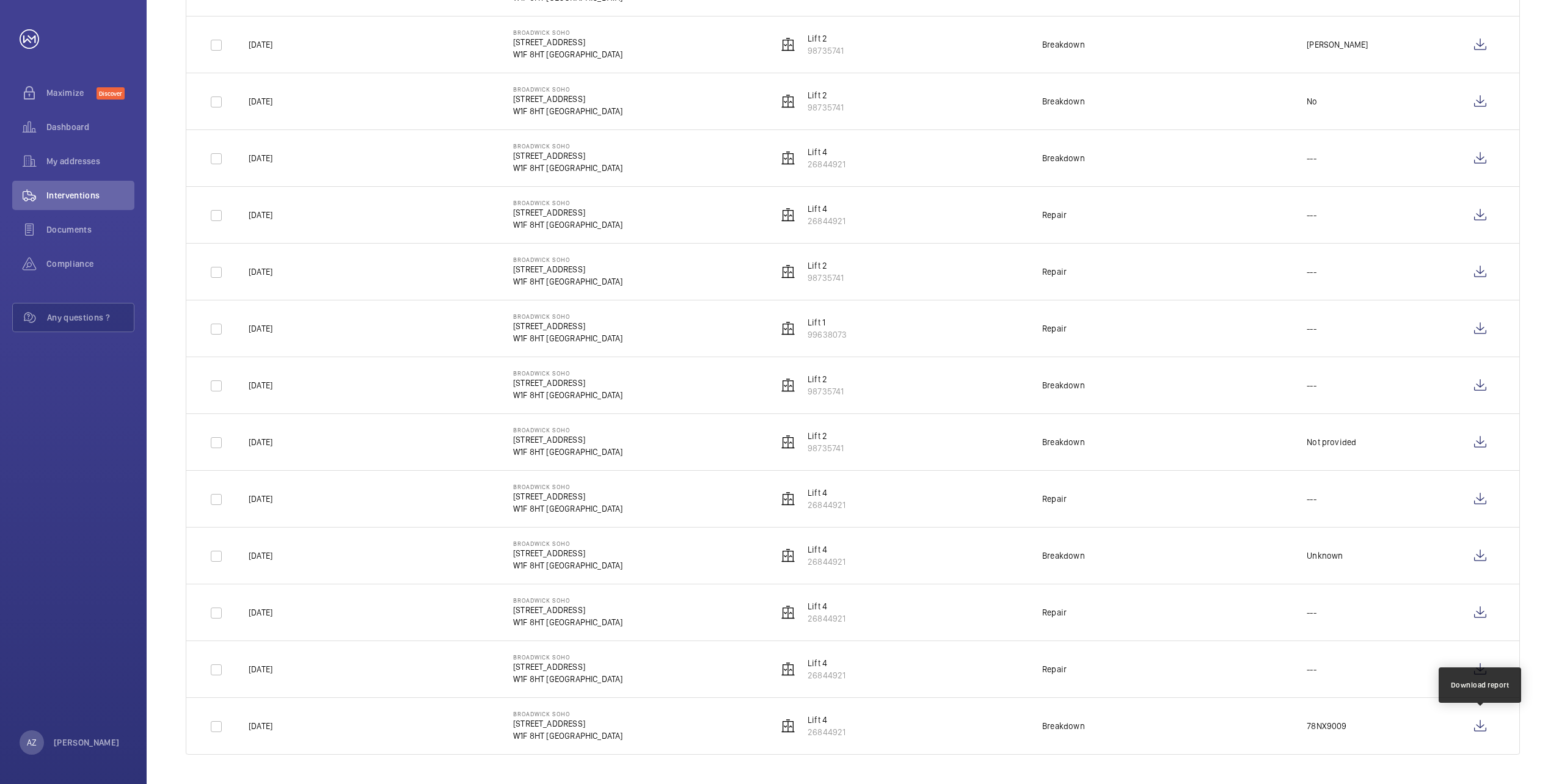
scroll to position [1185, 0]
click at [1481, 726] on wm-front-icon-button at bounding box center [1480, 726] width 29 height 29
click at [1478, 671] on wm-front-icon-button at bounding box center [1480, 669] width 29 height 29
click at [1482, 614] on wm-front-icon-button at bounding box center [1480, 612] width 29 height 29
click at [1488, 550] on wm-front-icon-button at bounding box center [1480, 556] width 29 height 29
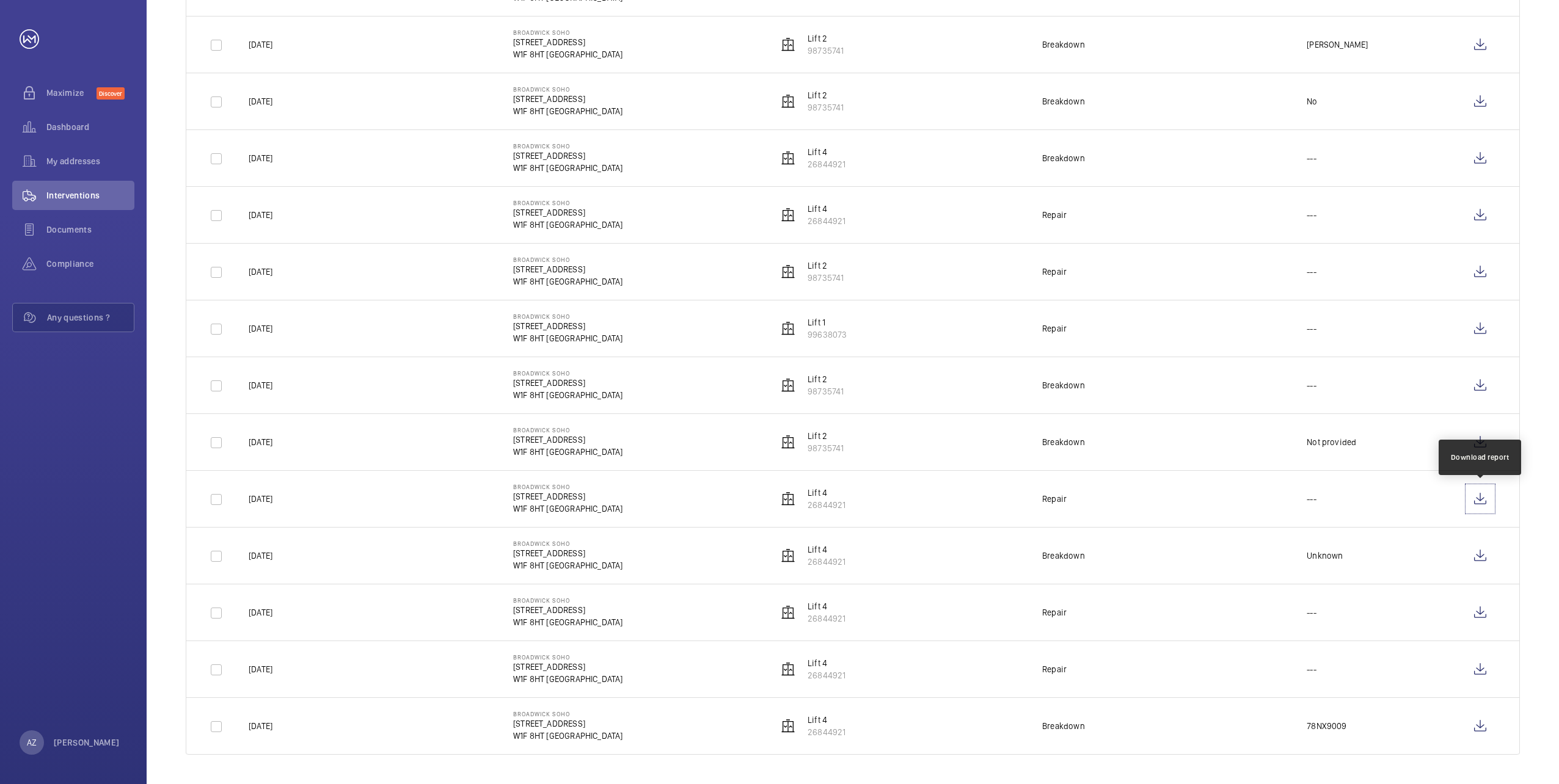
click at [1477, 506] on wm-front-icon-button at bounding box center [1480, 498] width 29 height 29
click at [1480, 446] on wm-front-icon-button at bounding box center [1480, 442] width 29 height 29
click at [1469, 381] on wm-front-icon-button at bounding box center [1480, 386] width 29 height 29
click at [1484, 331] on wm-front-icon-button at bounding box center [1480, 328] width 29 height 29
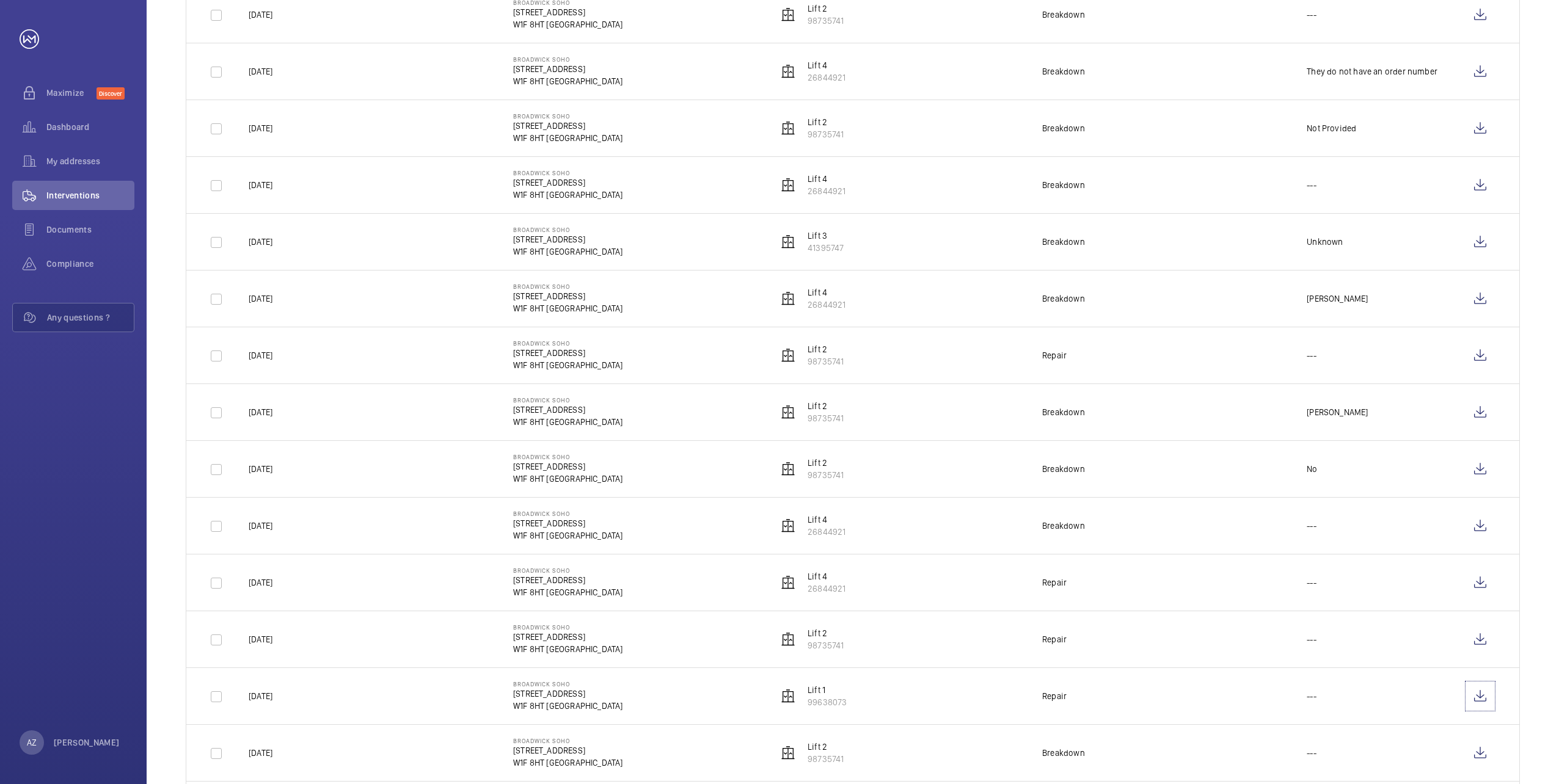
scroll to position [794, 0]
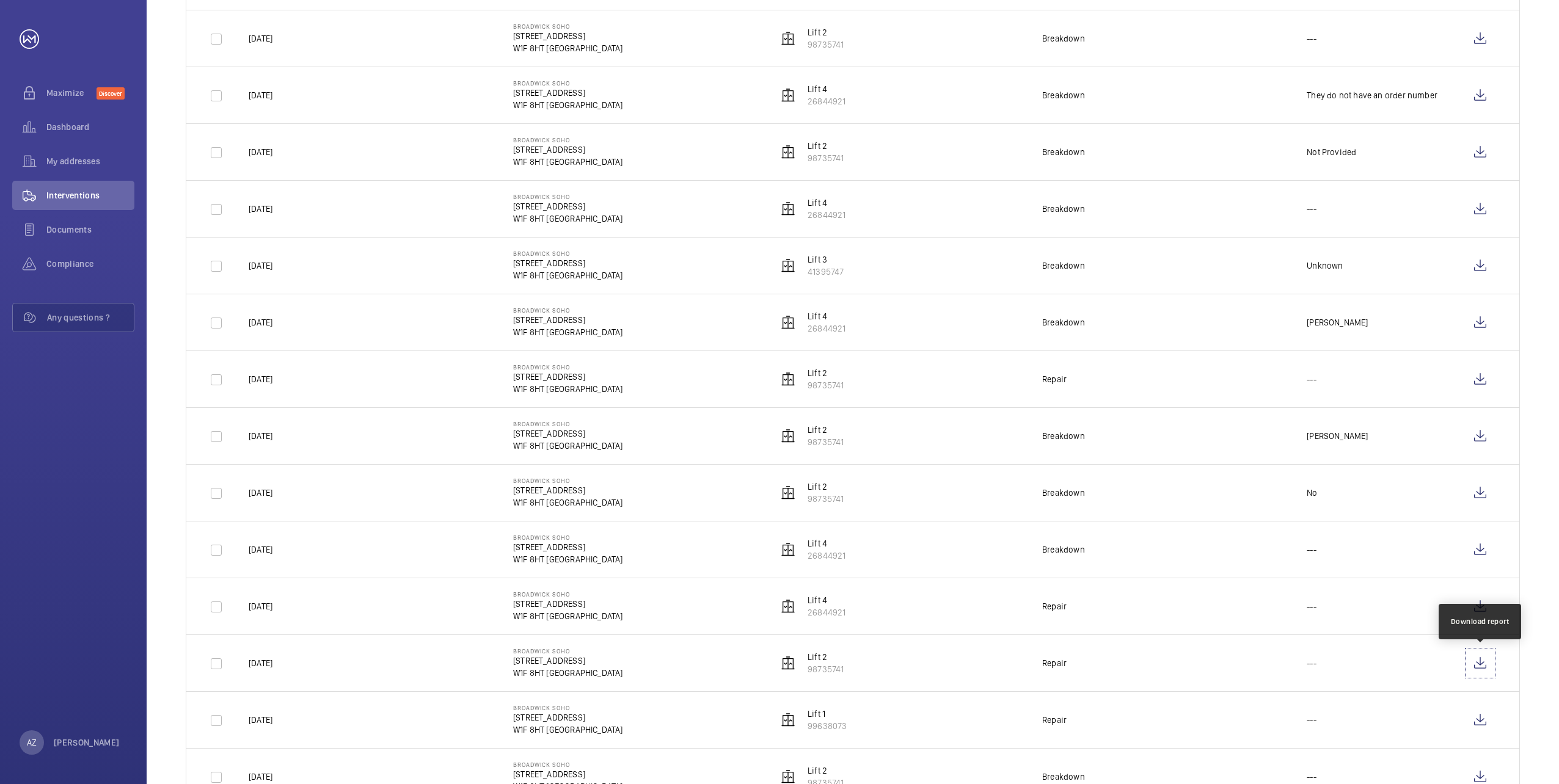
click at [1469, 664] on wm-front-icon-button at bounding box center [1480, 663] width 29 height 29
click at [1472, 610] on wm-front-icon-button at bounding box center [1480, 607] width 29 height 29
click at [1482, 550] on wm-front-icon-button at bounding box center [1480, 549] width 29 height 29
click at [1481, 490] on wm-front-icon-button at bounding box center [1480, 493] width 29 height 29
click at [1477, 439] on wm-front-icon-button at bounding box center [1480, 436] width 29 height 29
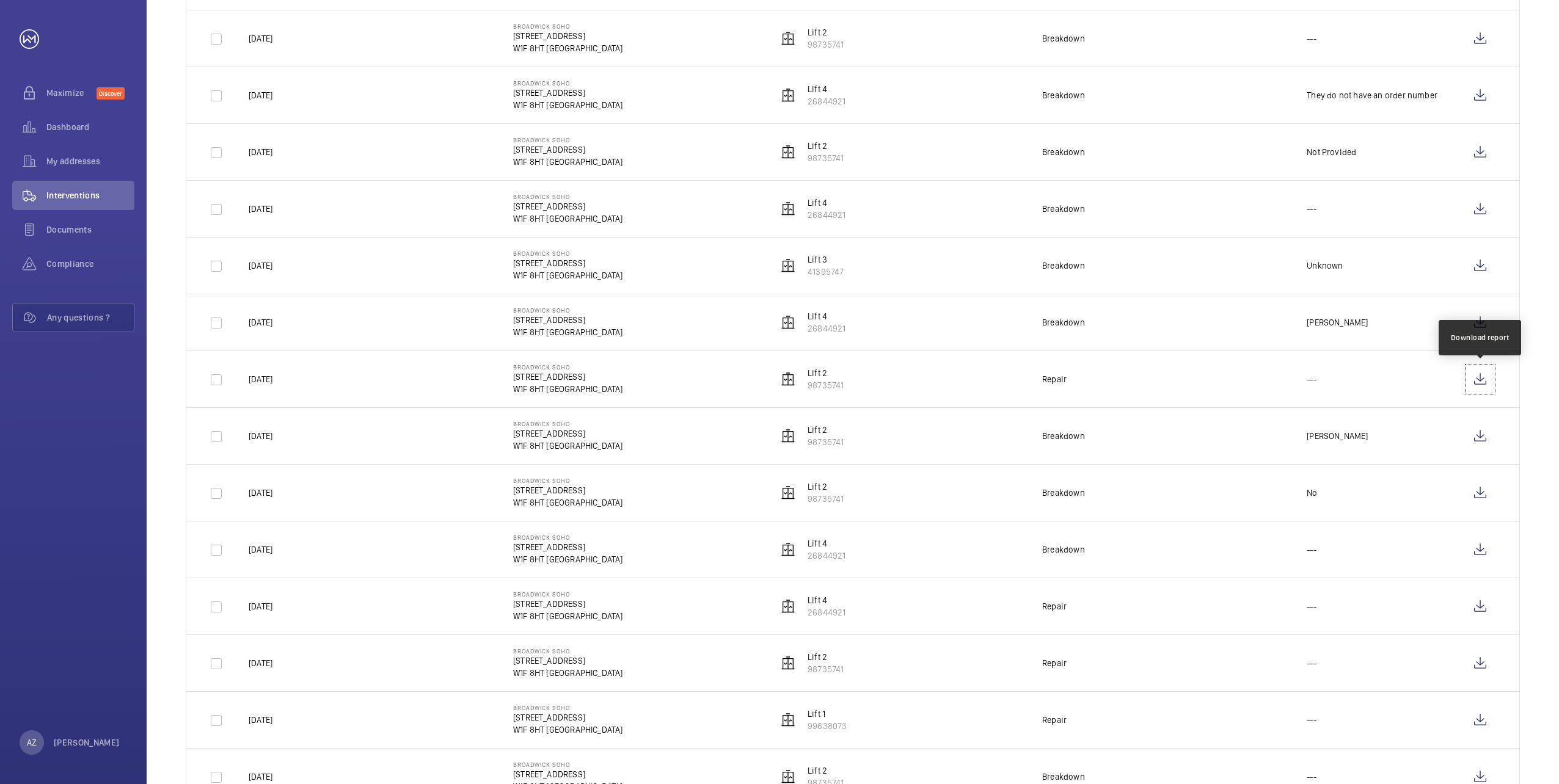
click at [1479, 378] on wm-front-icon-button at bounding box center [1480, 379] width 29 height 29
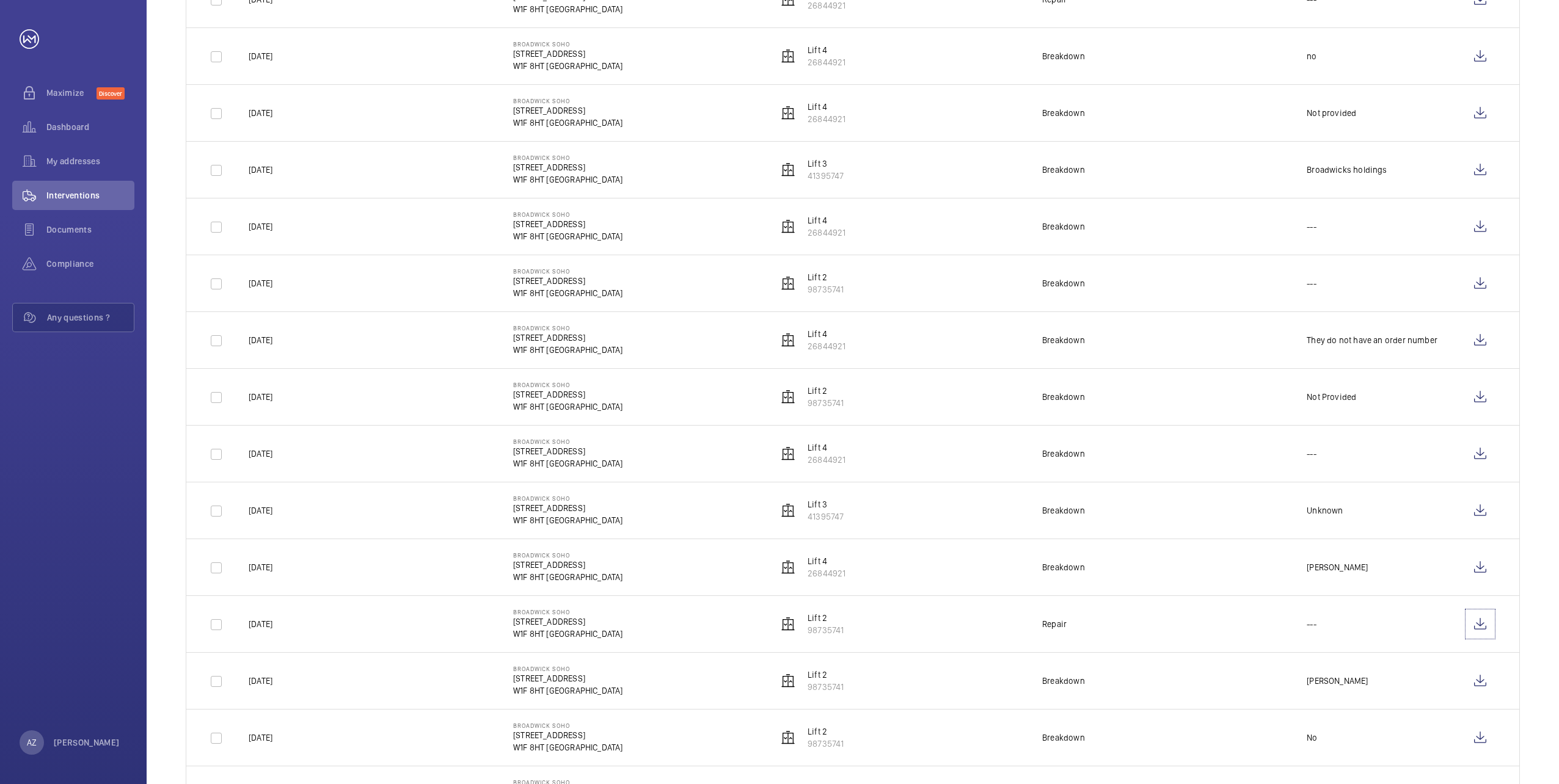
scroll to position [489, 0]
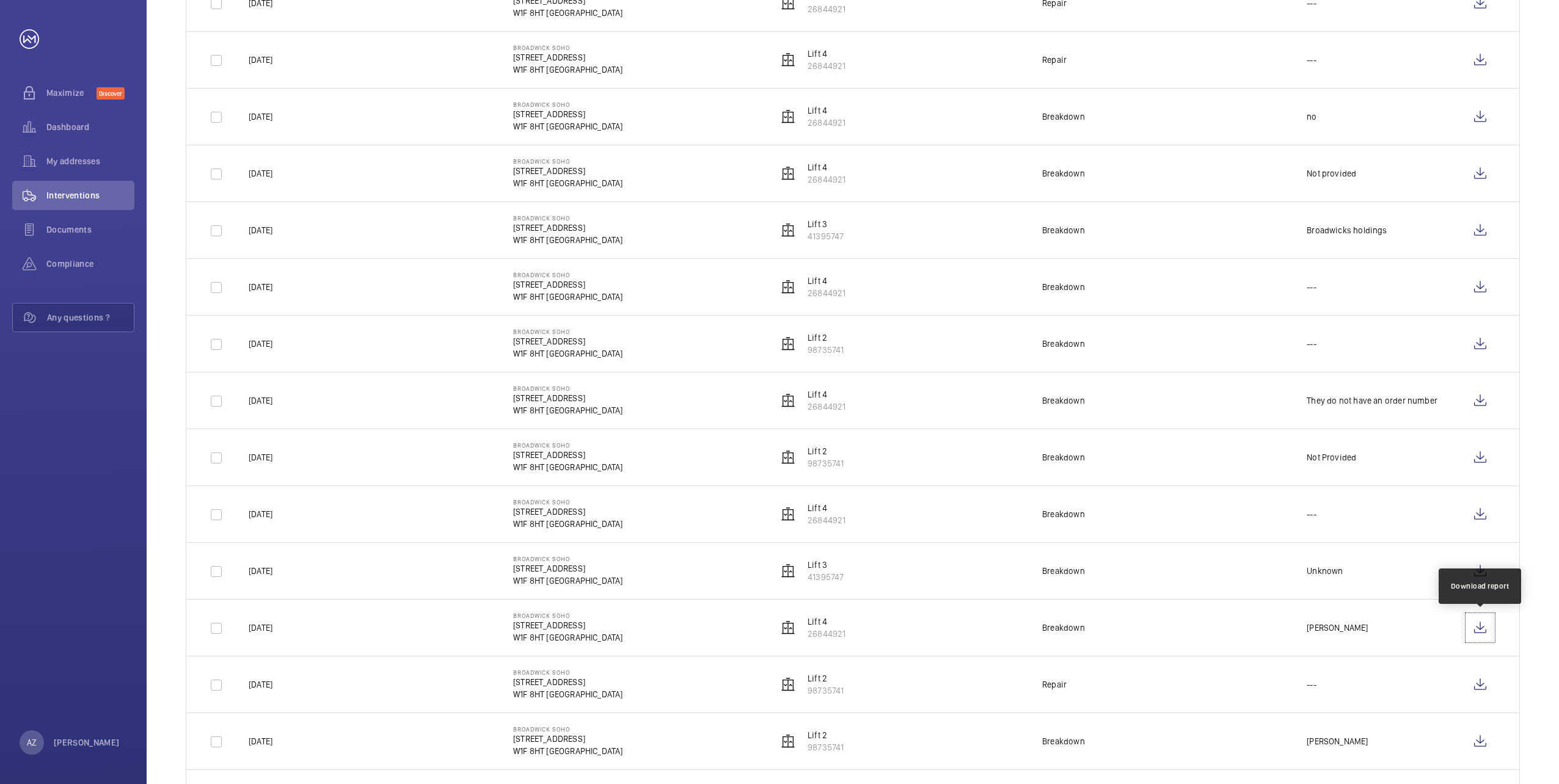
click at [1477, 628] on wm-front-icon-button at bounding box center [1480, 628] width 29 height 29
click at [1475, 571] on wm-front-icon-button at bounding box center [1480, 571] width 29 height 29
click at [1476, 514] on wm-front-icon-button at bounding box center [1480, 514] width 29 height 29
click at [1473, 457] on wm-front-icon-button at bounding box center [1480, 457] width 29 height 29
click at [1473, 403] on wm-front-icon-button at bounding box center [1480, 400] width 29 height 29
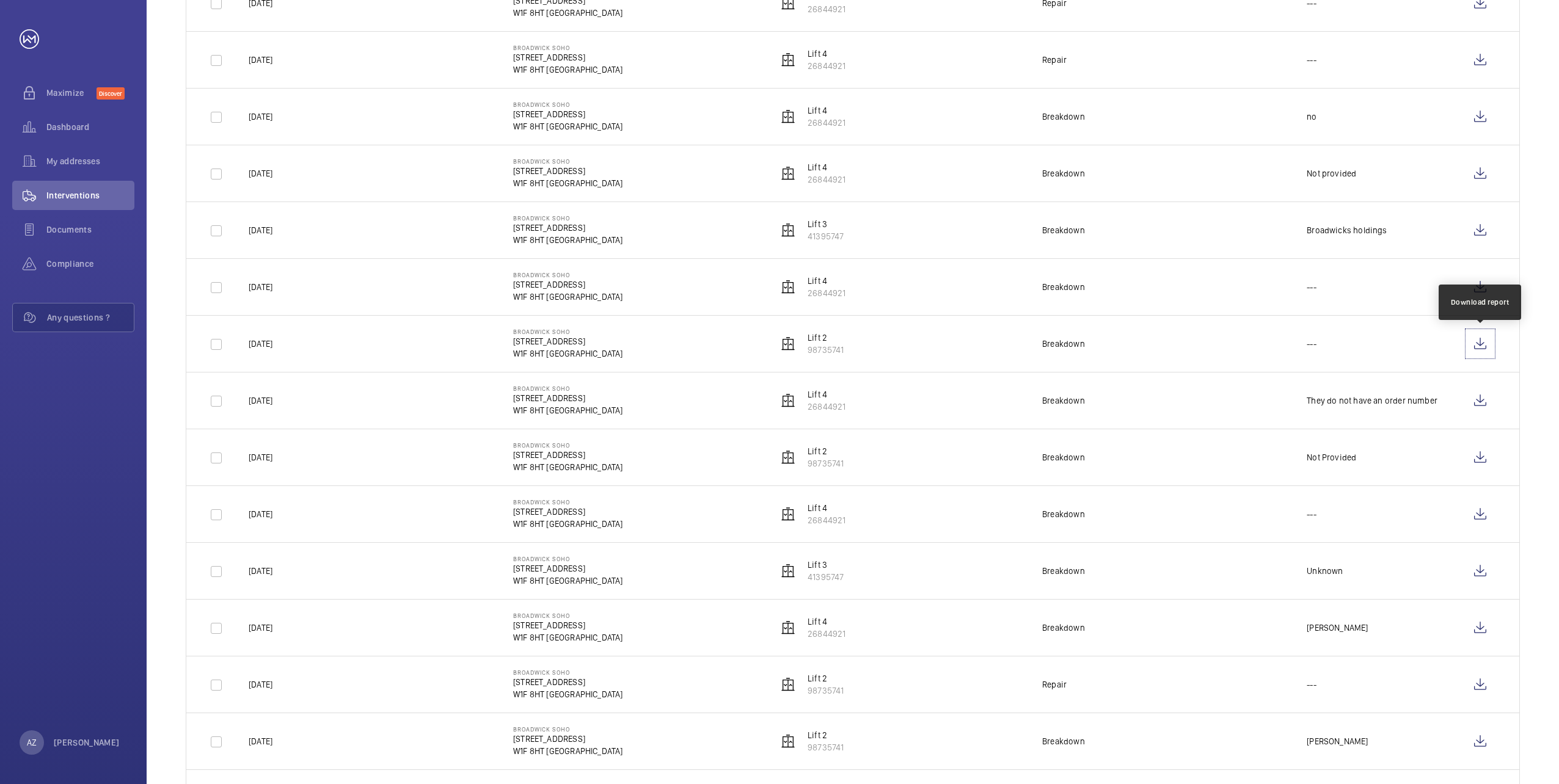
click at [1478, 345] on wm-front-icon-button at bounding box center [1480, 344] width 29 height 29
click at [1482, 286] on wm-front-icon-button at bounding box center [1480, 287] width 29 height 29
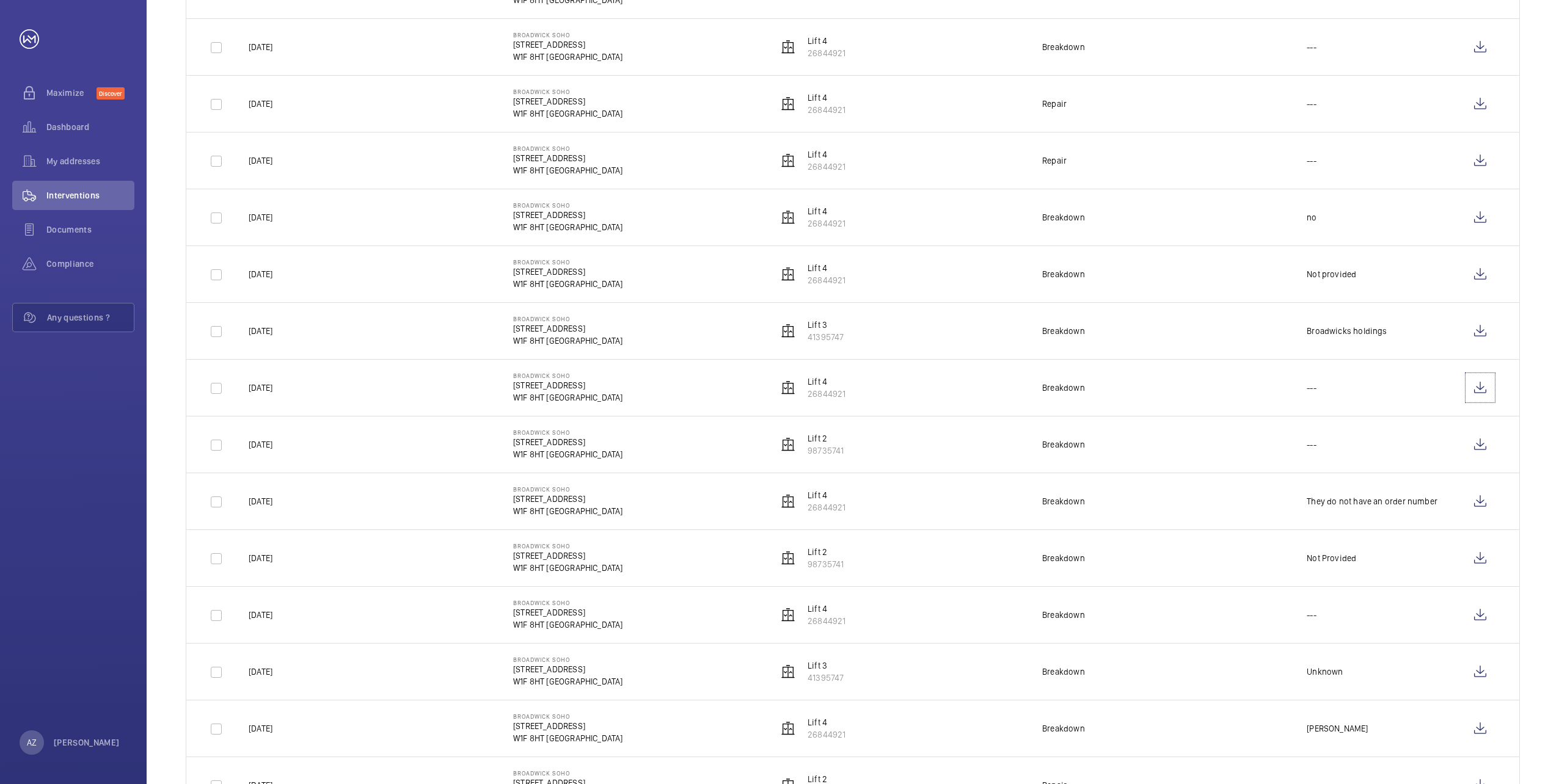
scroll to position [366, 0]
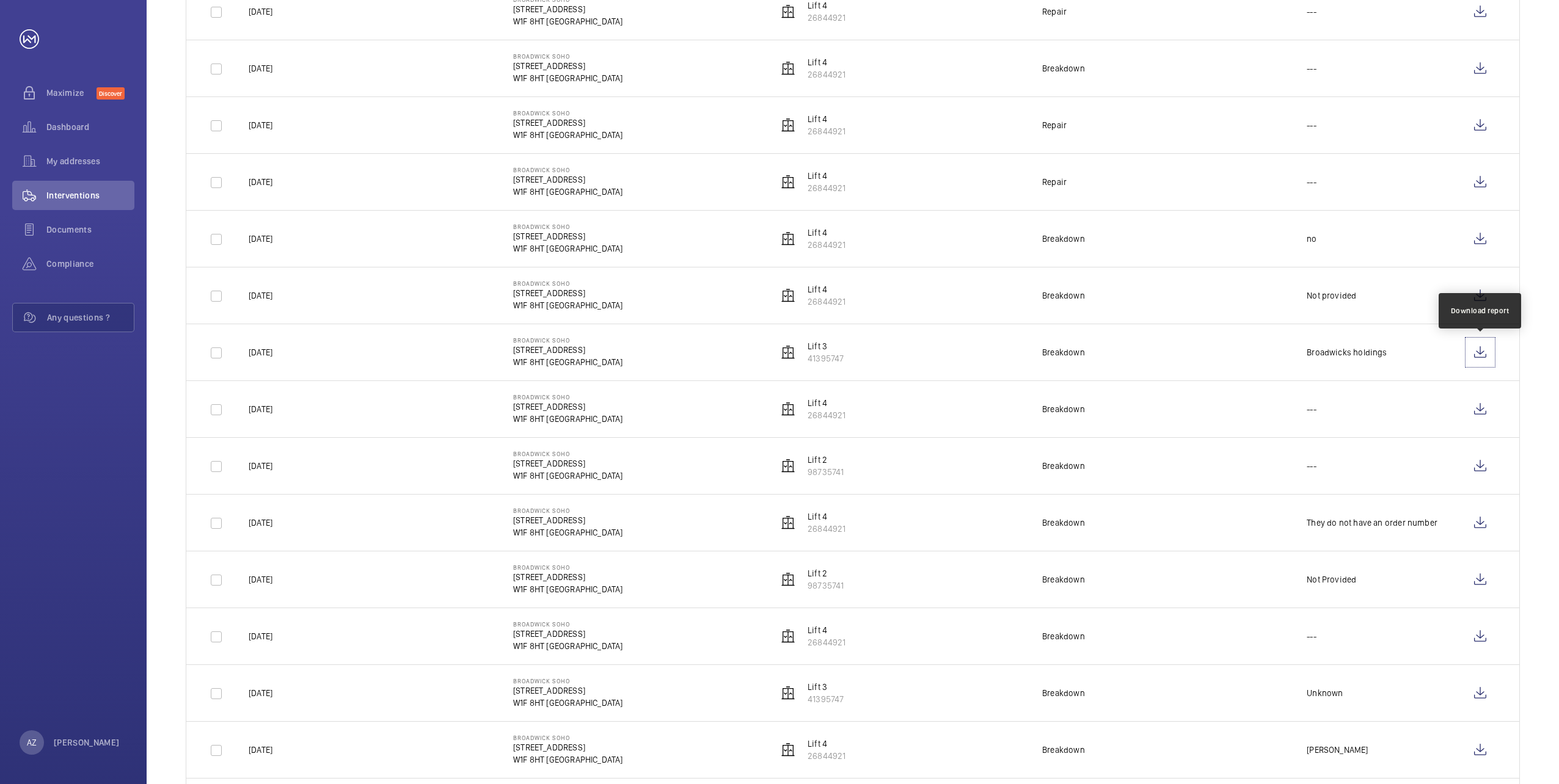
click at [1478, 353] on wm-front-icon-button at bounding box center [1480, 352] width 29 height 29
click at [1481, 298] on wm-front-icon-button at bounding box center [1480, 295] width 29 height 29
click at [1480, 238] on wm-front-icon-button at bounding box center [1480, 239] width 29 height 29
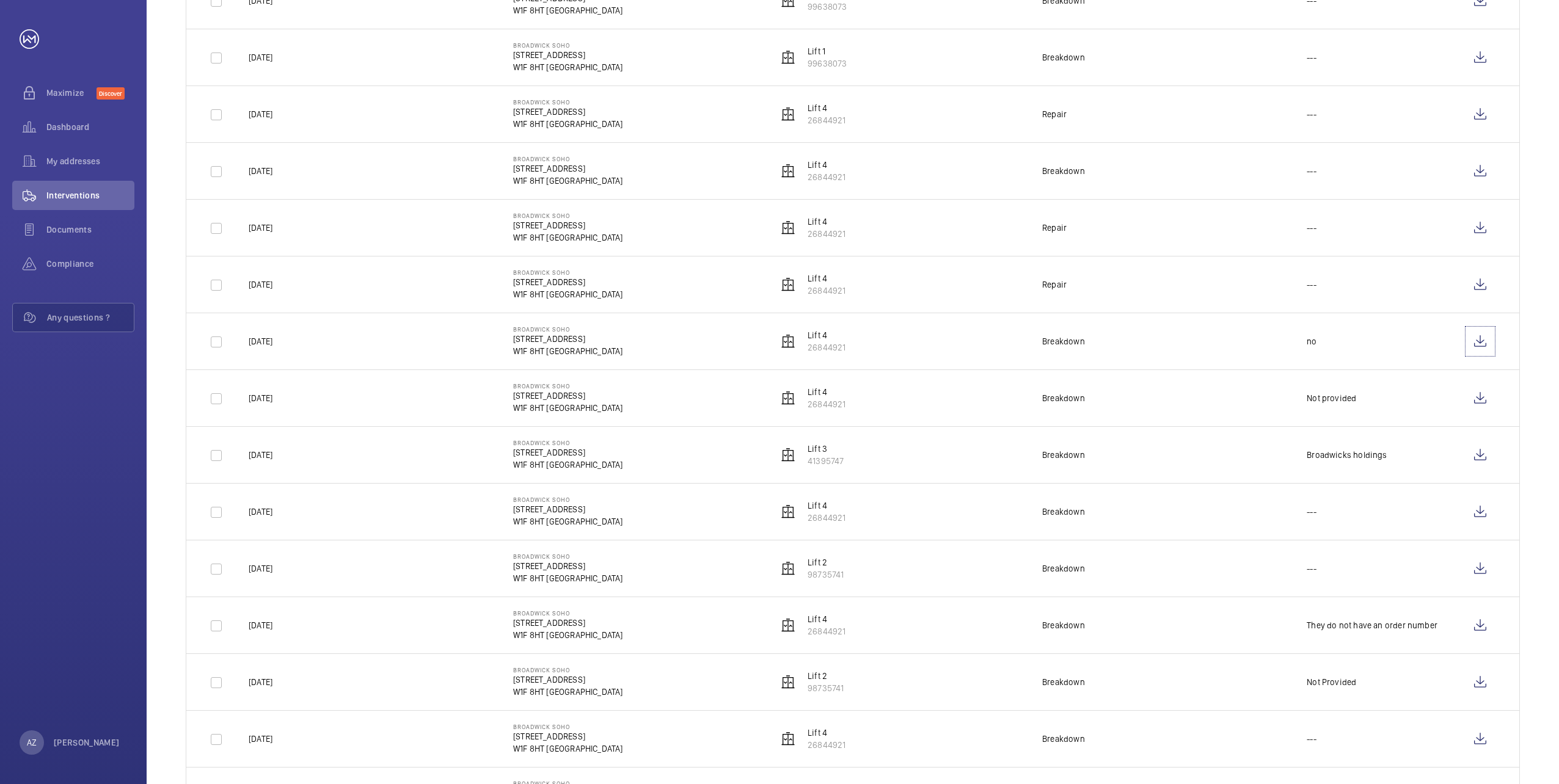
scroll to position [244, 0]
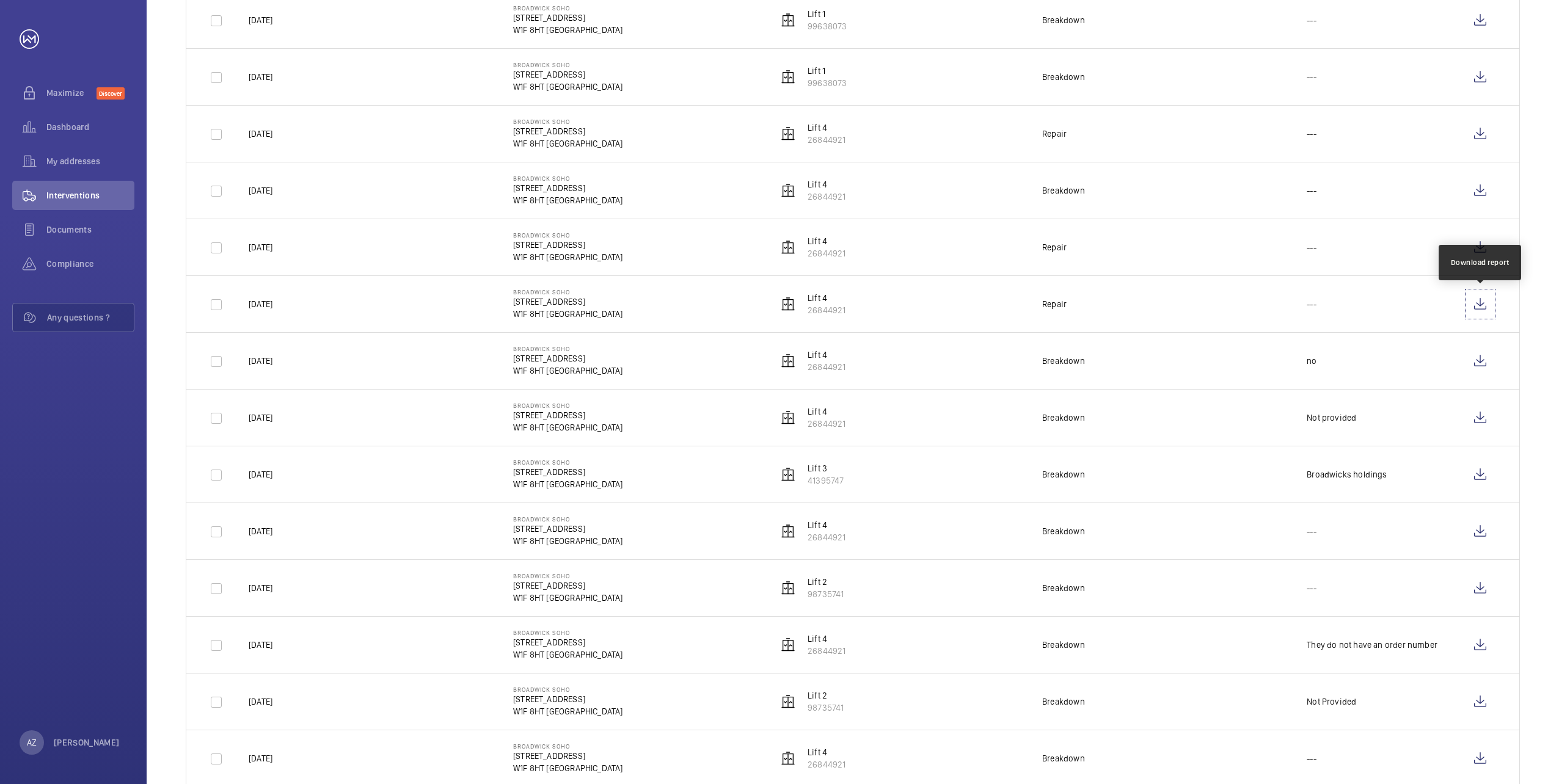
click at [1477, 307] on wm-front-icon-button at bounding box center [1480, 304] width 29 height 29
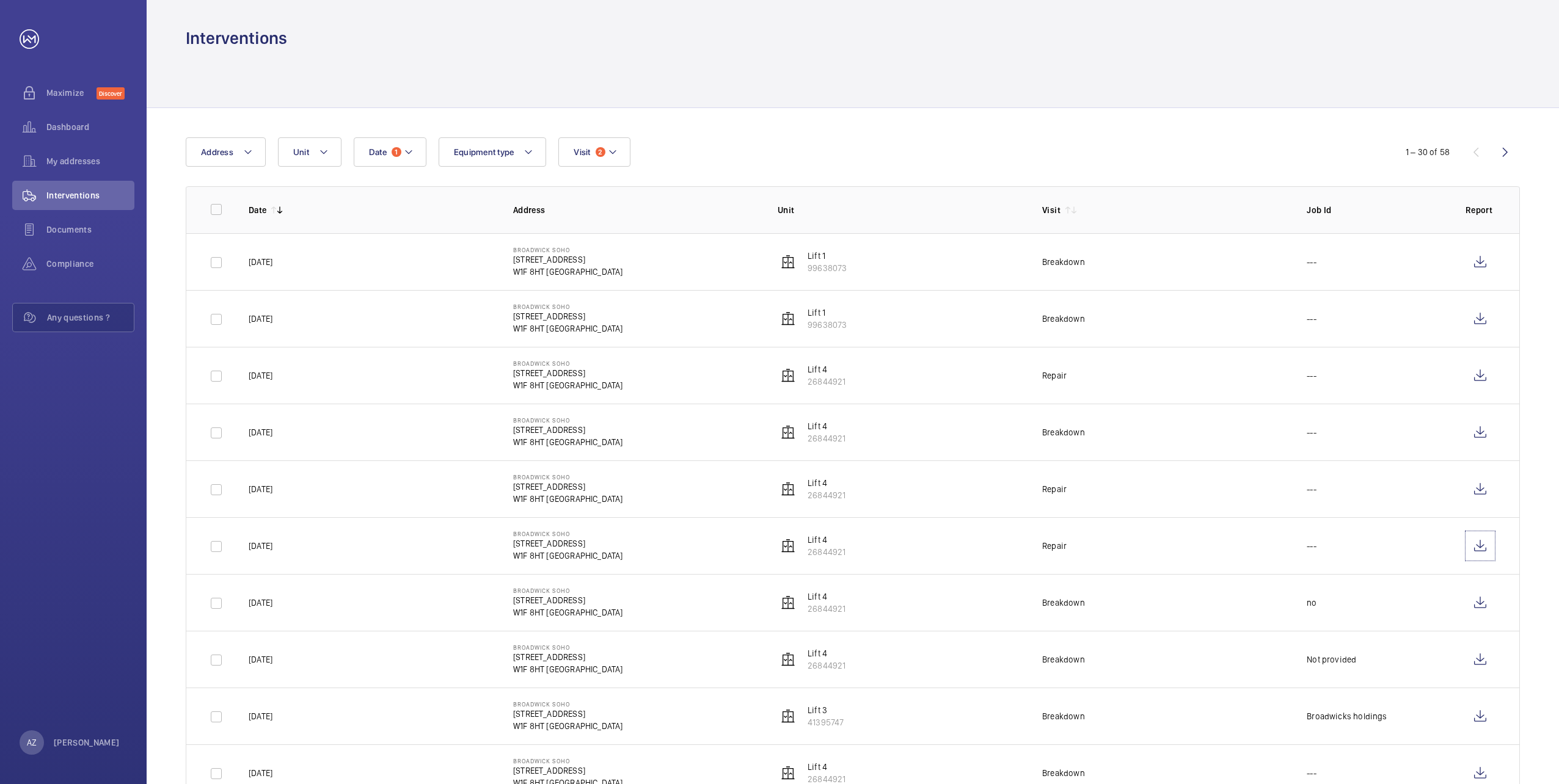
scroll to position [0, 0]
click at [1482, 495] on wm-front-icon-button at bounding box center [1480, 491] width 29 height 29
click at [1480, 434] on wm-front-icon-button at bounding box center [1480, 435] width 29 height 29
click at [1469, 378] on wm-front-icon-button at bounding box center [1480, 377] width 29 height 29
click at [1484, 324] on wm-front-icon-button at bounding box center [1480, 321] width 29 height 29
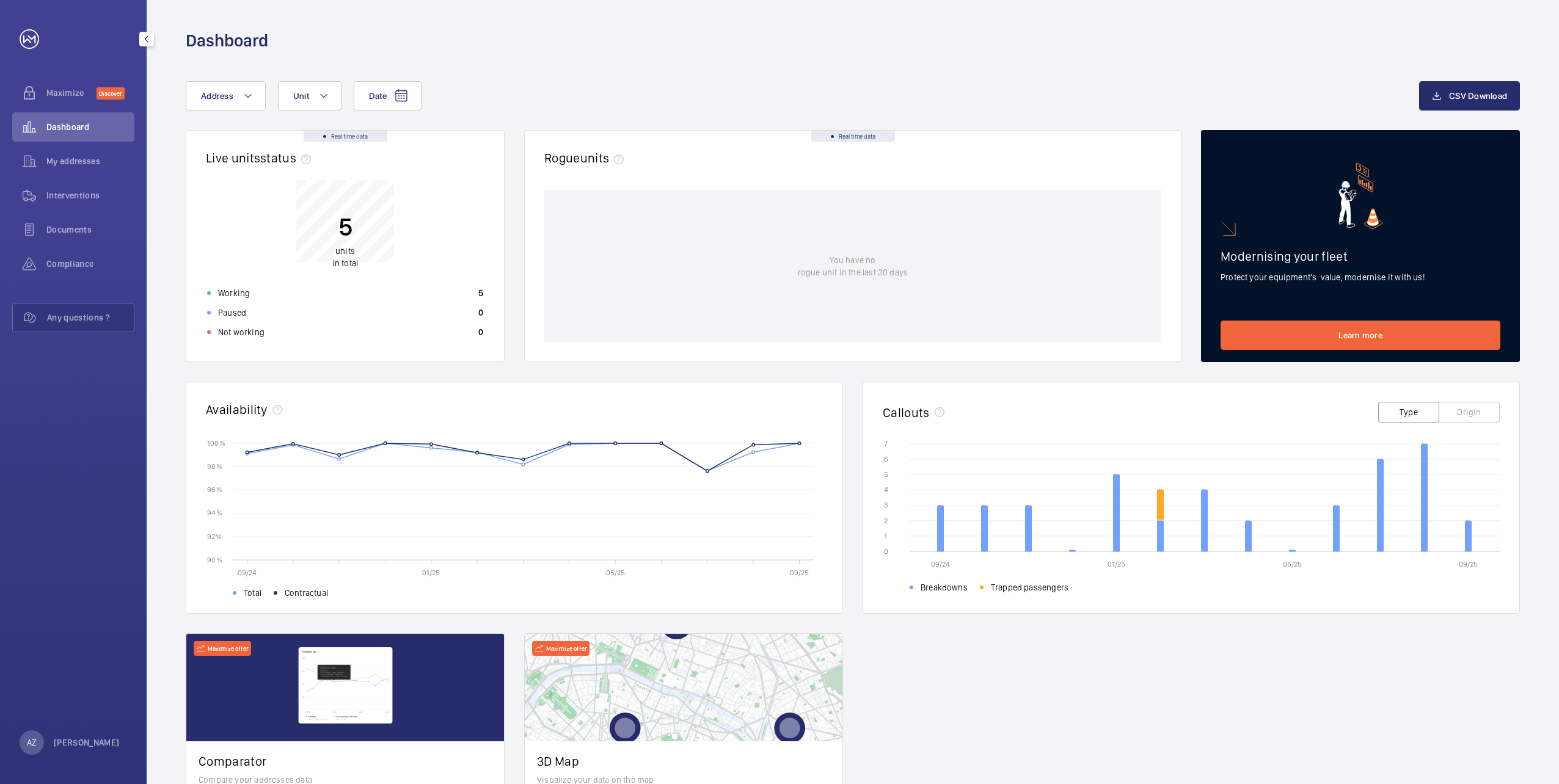
click at [64, 192] on span "Interventions" at bounding box center [90, 195] width 88 height 12
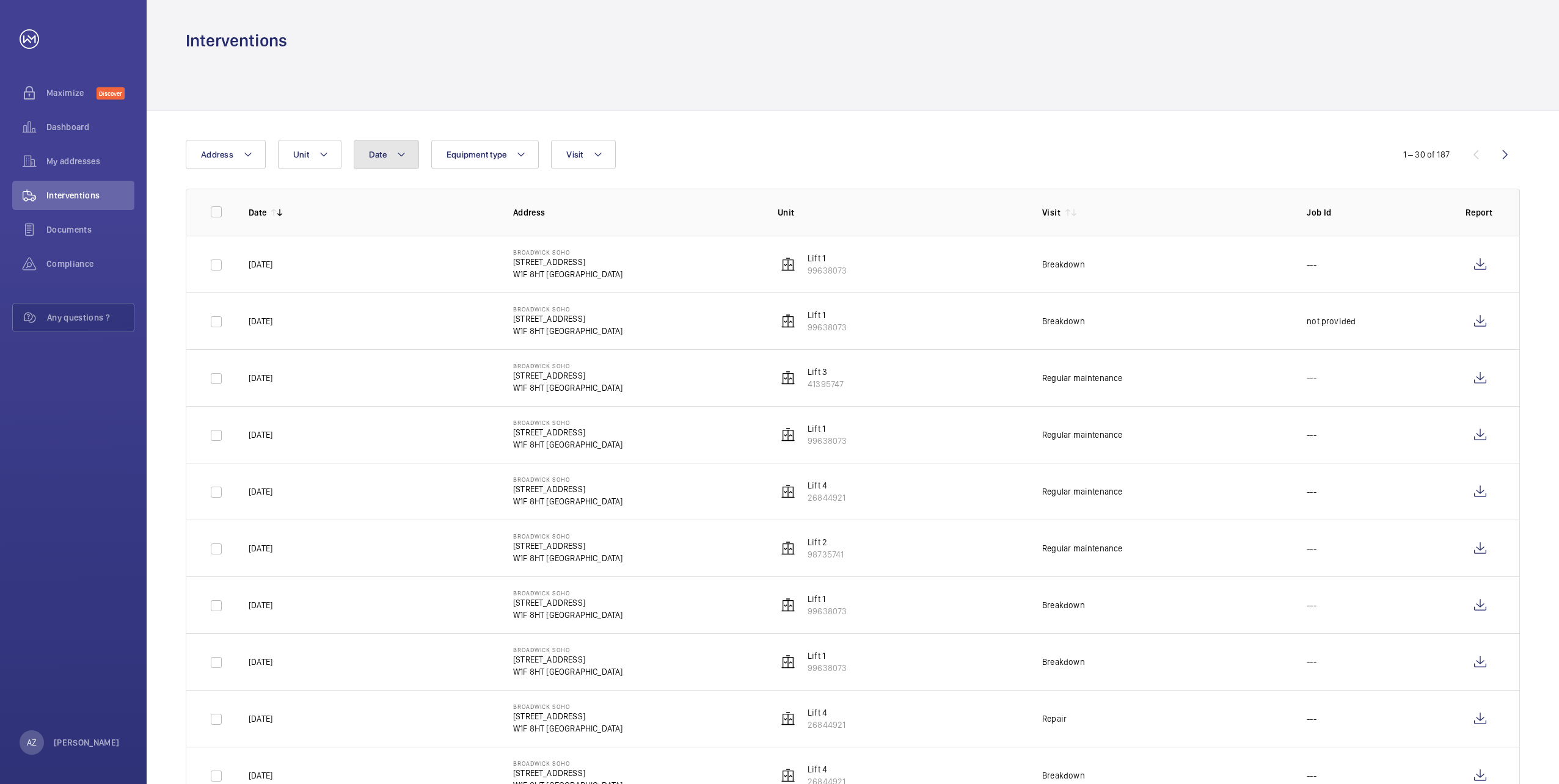
click at [387, 162] on button "Date" at bounding box center [386, 154] width 65 height 29
click at [394, 157] on button "Date" at bounding box center [386, 154] width 65 height 29
click at [589, 153] on button "Visit" at bounding box center [583, 154] width 64 height 29
click at [570, 267] on label "Breakdown" at bounding box center [658, 267] width 212 height 29
click at [570, 267] on input "Breakdown" at bounding box center [569, 267] width 24 height 24
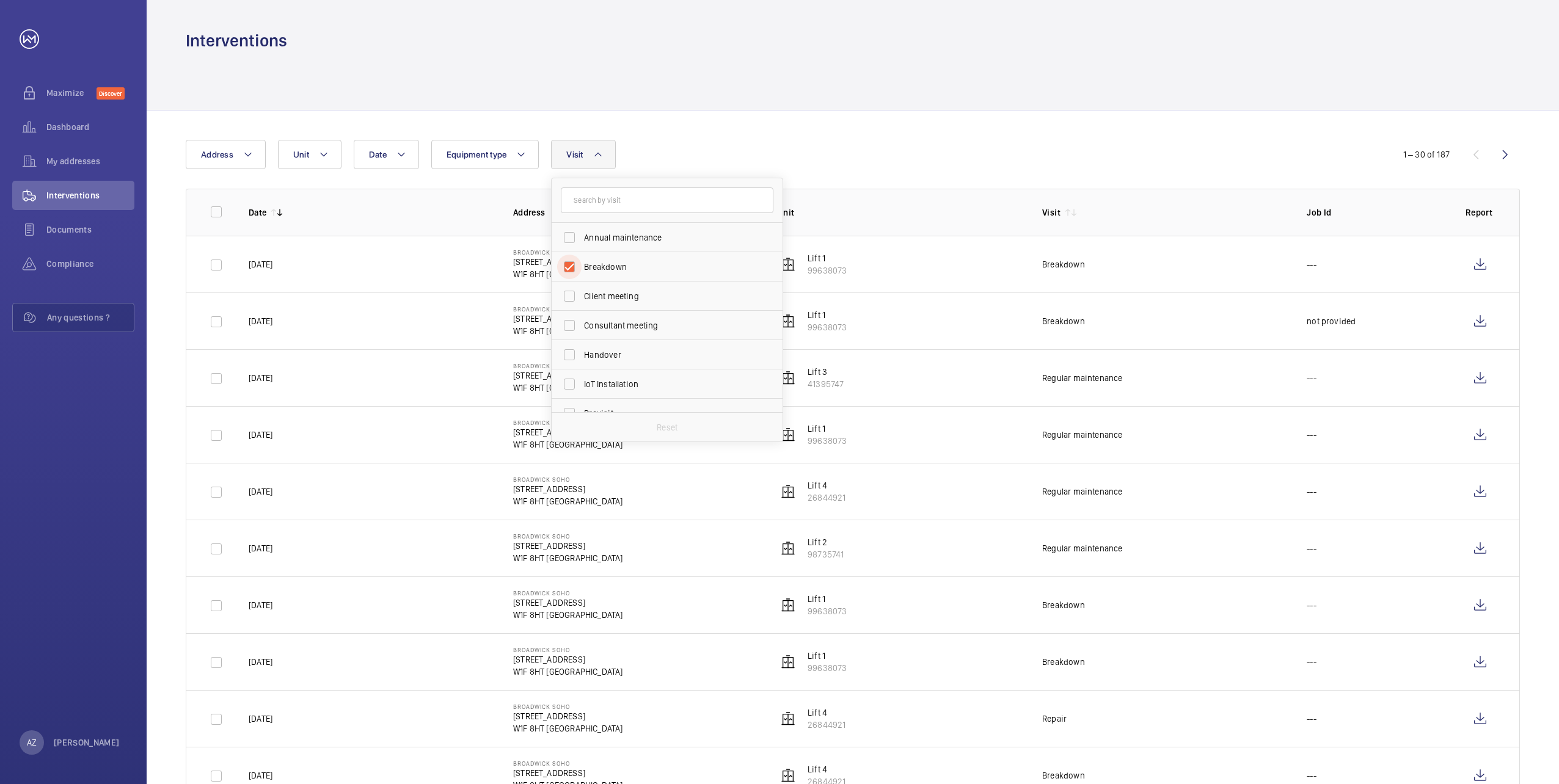
checkbox input "true"
click at [570, 319] on label "Repair" at bounding box center [658, 318] width 212 height 29
click at [570, 319] on input "Repair" at bounding box center [569, 318] width 24 height 24
checkbox input "true"
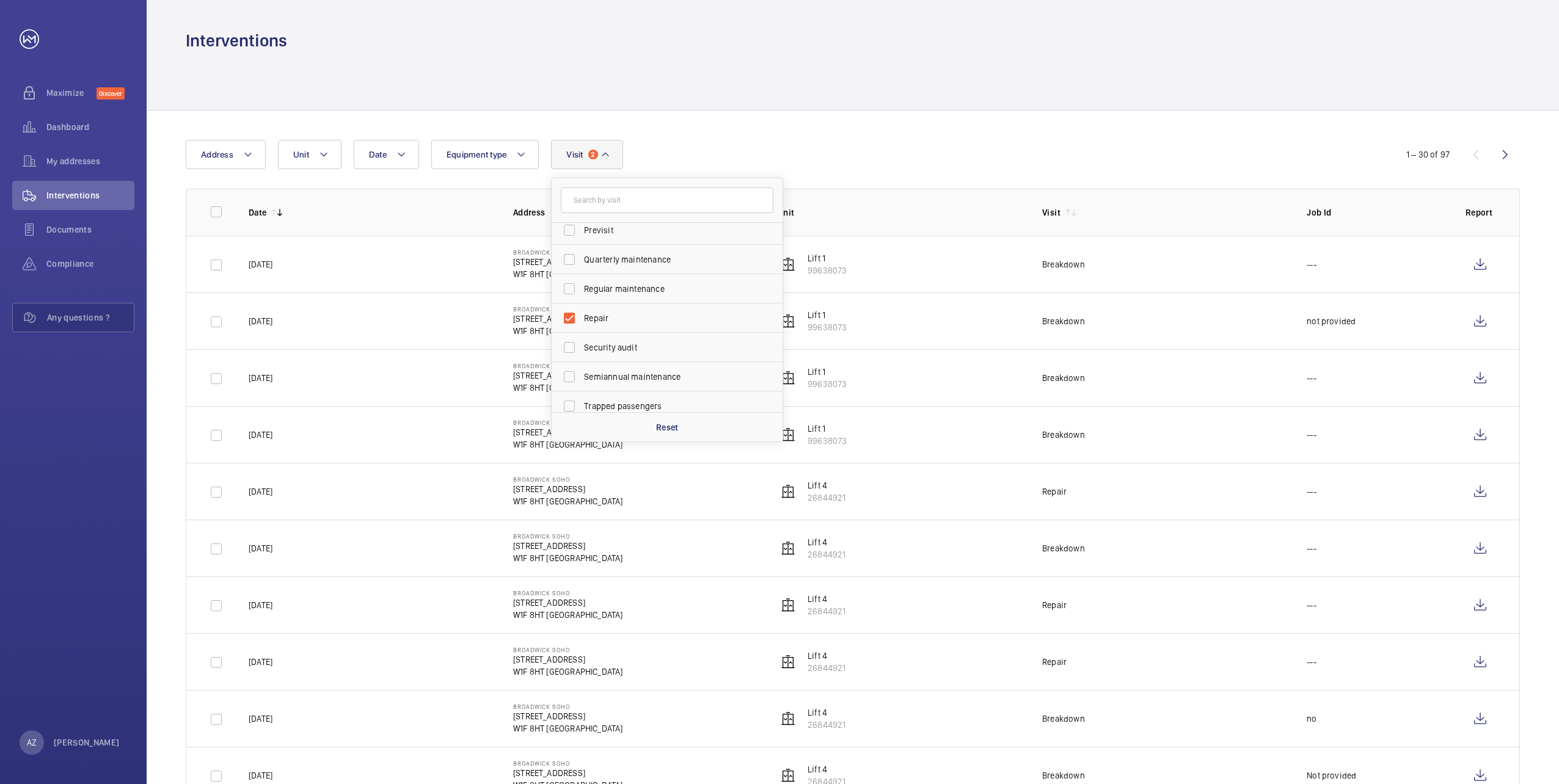
click at [406, 404] on td "[DATE]" at bounding box center [362, 377] width 265 height 56
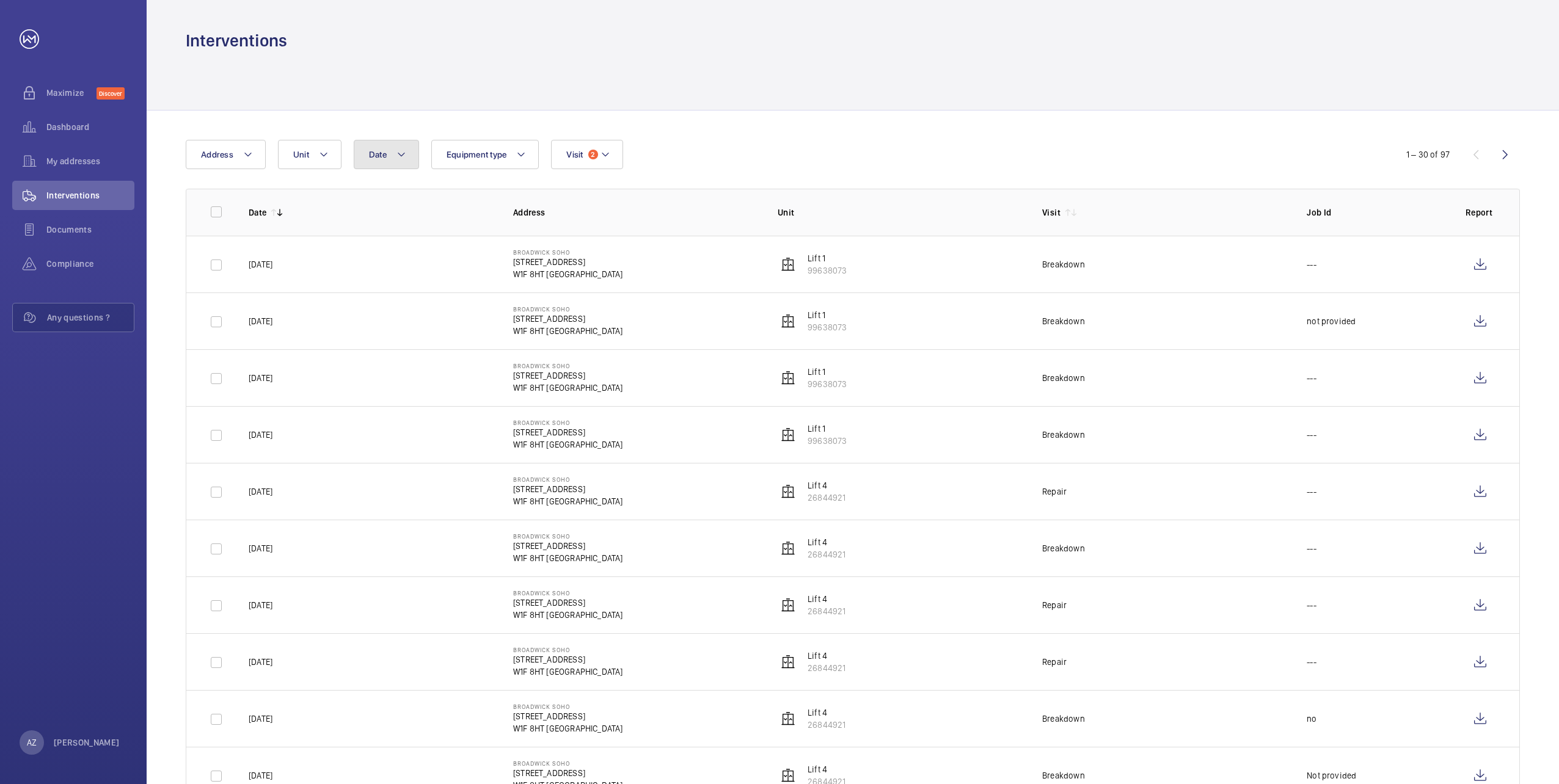
click at [395, 162] on button "Date" at bounding box center [386, 154] width 65 height 29
click at [384, 240] on mat-icon at bounding box center [386, 243] width 15 height 15
click at [479, 296] on span "1" at bounding box center [478, 296] width 24 height 24
type input "[DATE]"
click at [521, 237] on mat-icon at bounding box center [516, 243] width 15 height 15
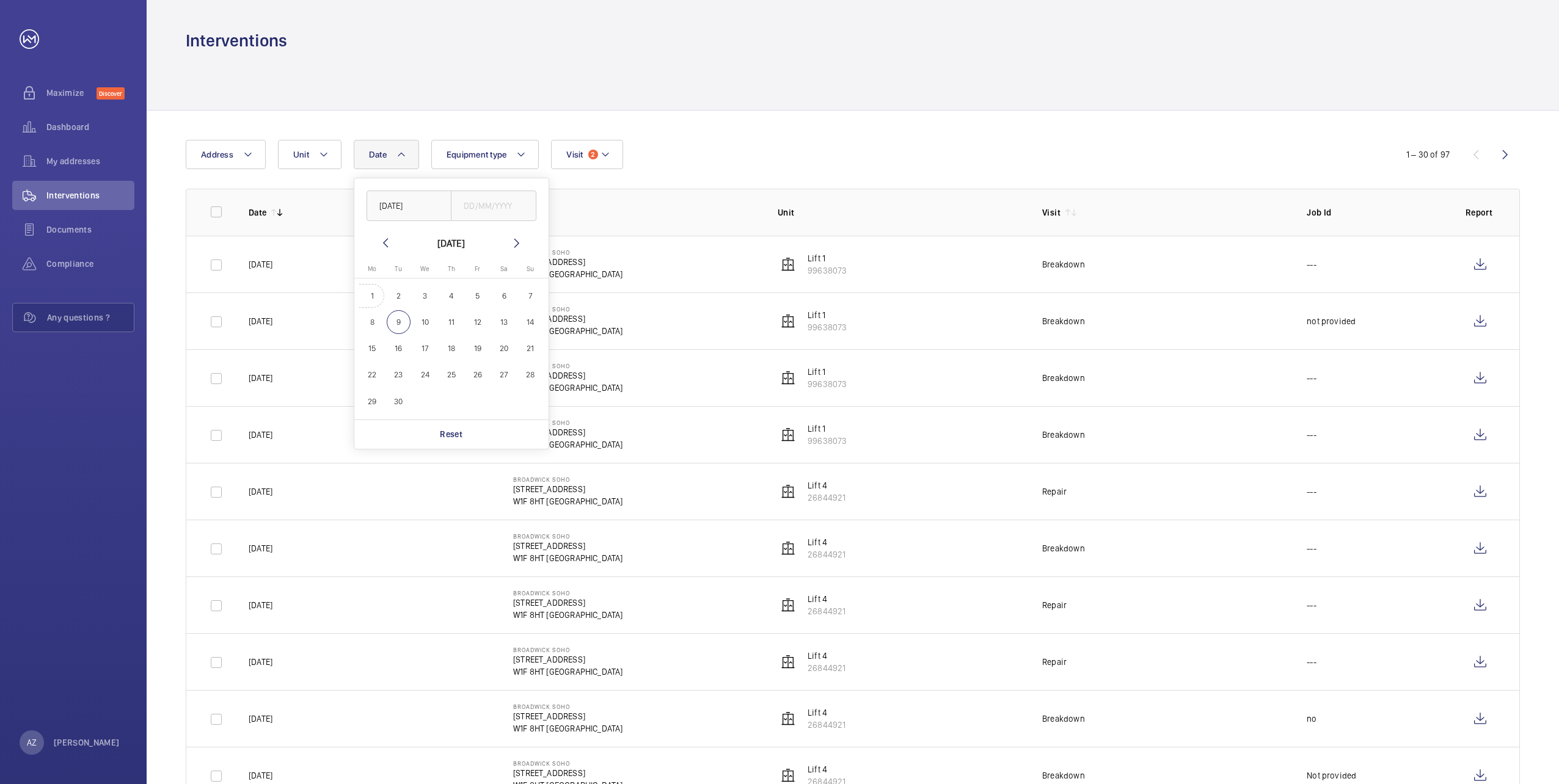
click at [374, 295] on span "1" at bounding box center [373, 296] width 24 height 24
type input "[DATE]"
click at [592, 206] on p "Address" at bounding box center [636, 212] width 245 height 12
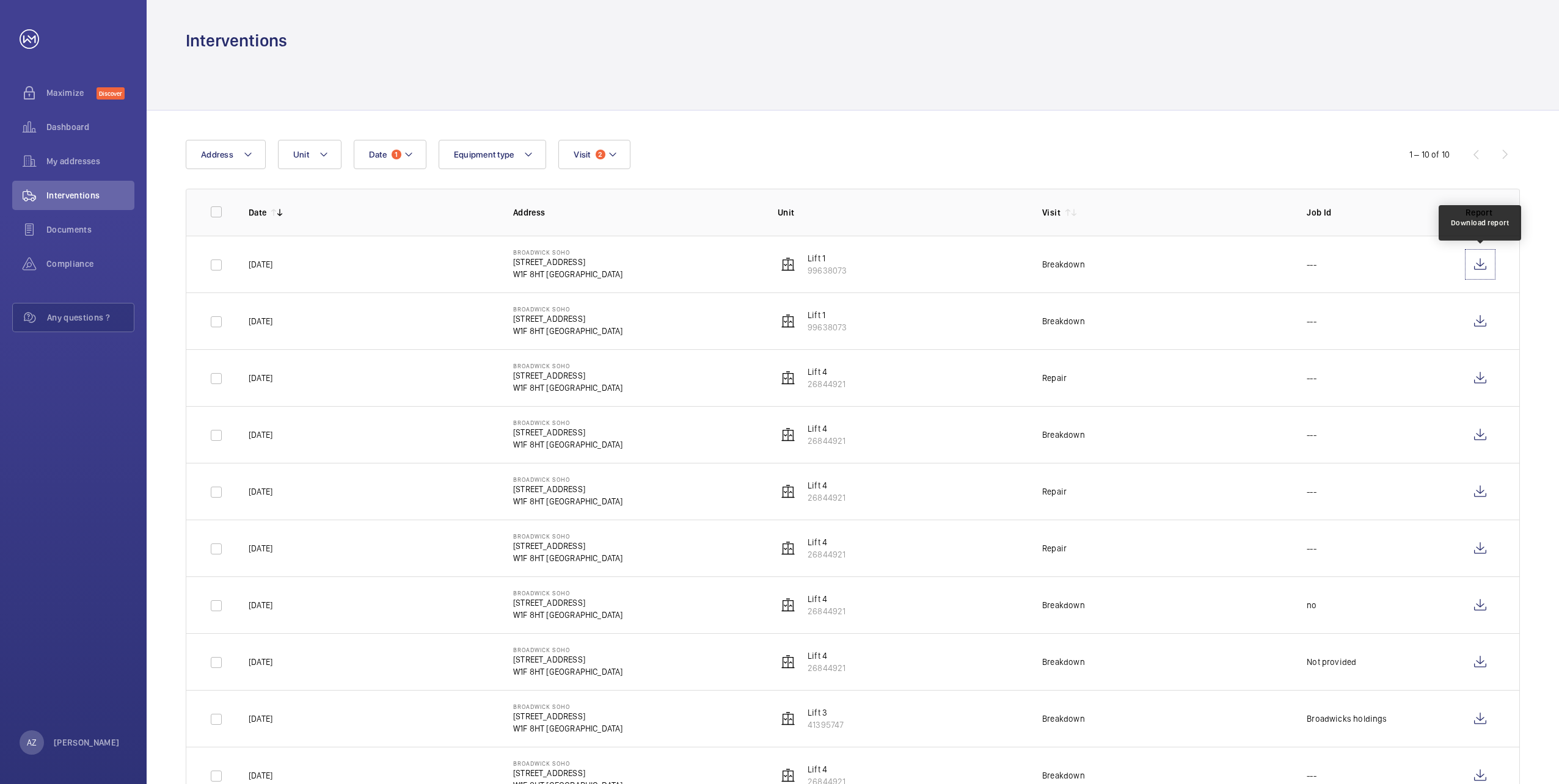
click at [1490, 265] on wm-front-icon-button at bounding box center [1480, 265] width 29 height 29
click at [55, 128] on span "Dashboard" at bounding box center [90, 127] width 88 height 12
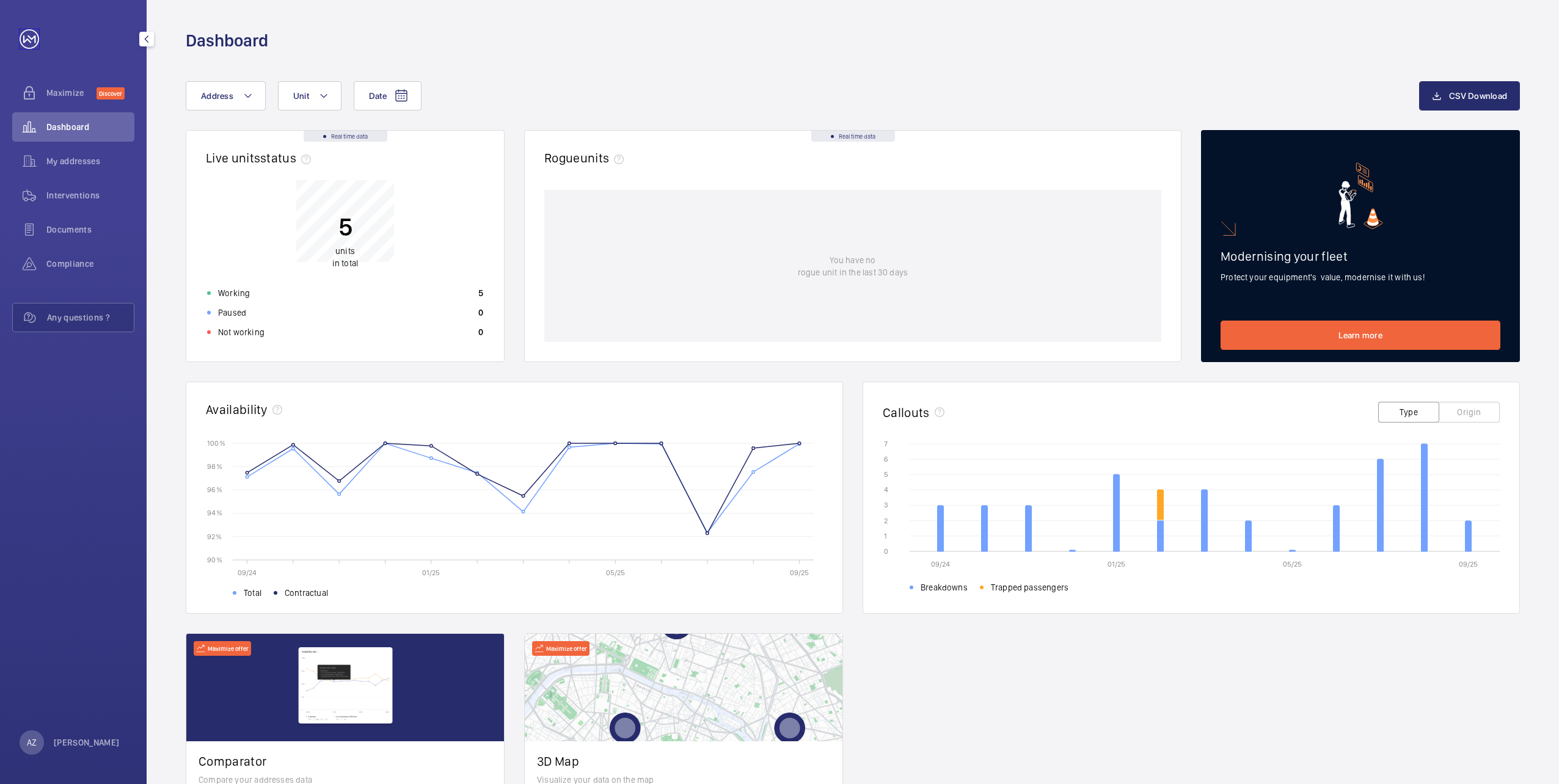
click at [31, 40] on link at bounding box center [29, 39] width 19 height 19
